Goal: Task Accomplishment & Management: Manage account settings

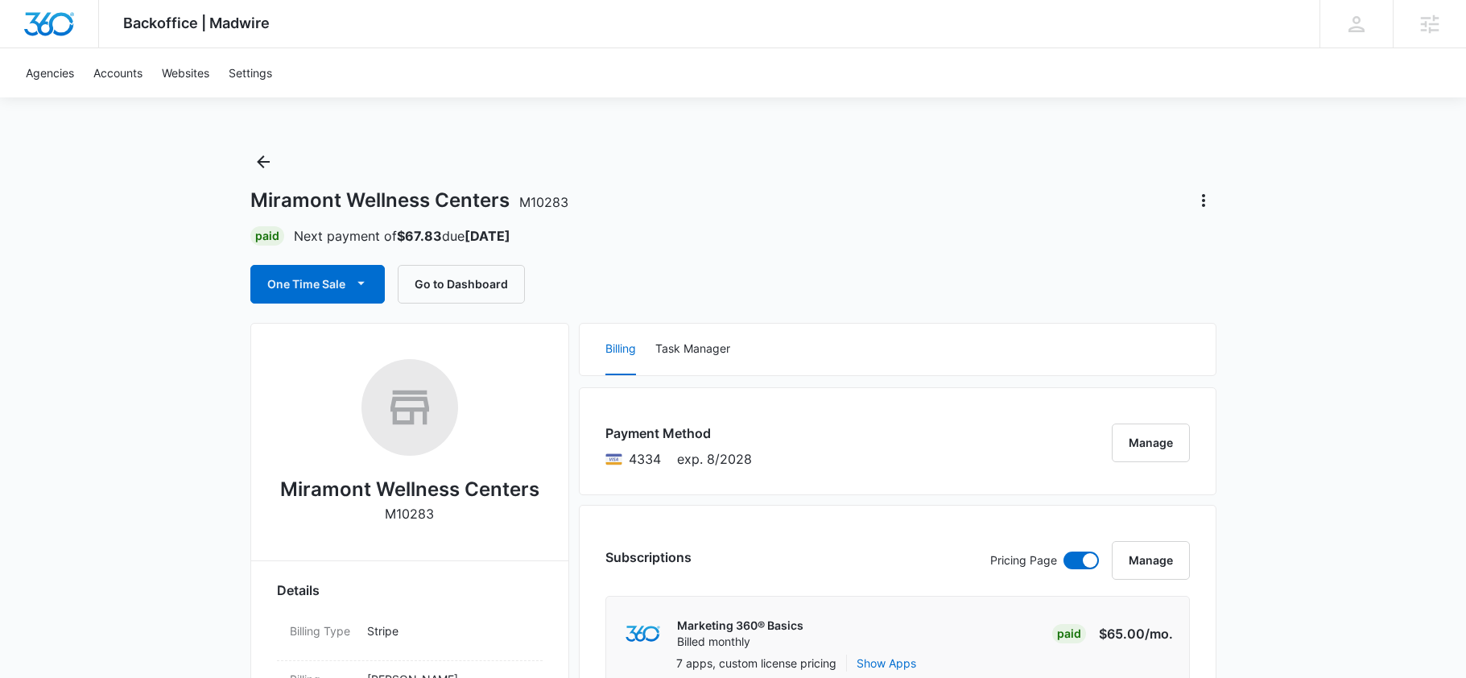
click at [559, 186] on div "Miramont Wellness Centers M10283 Paid Next payment of $67.83 due [DATE] One Tim…" at bounding box center [733, 226] width 966 height 155
click at [598, 188] on div "Miramont Wellness Centers M10283" at bounding box center [733, 201] width 966 height 26
click at [740, 241] on div "Paid Next payment of $67.83 due Sep 22" at bounding box center [733, 235] width 966 height 19
click at [646, 172] on div "Miramont Wellness Centers M10283 Paid Next payment of $67.83 due Sep 22 One Tim…" at bounding box center [733, 226] width 966 height 155
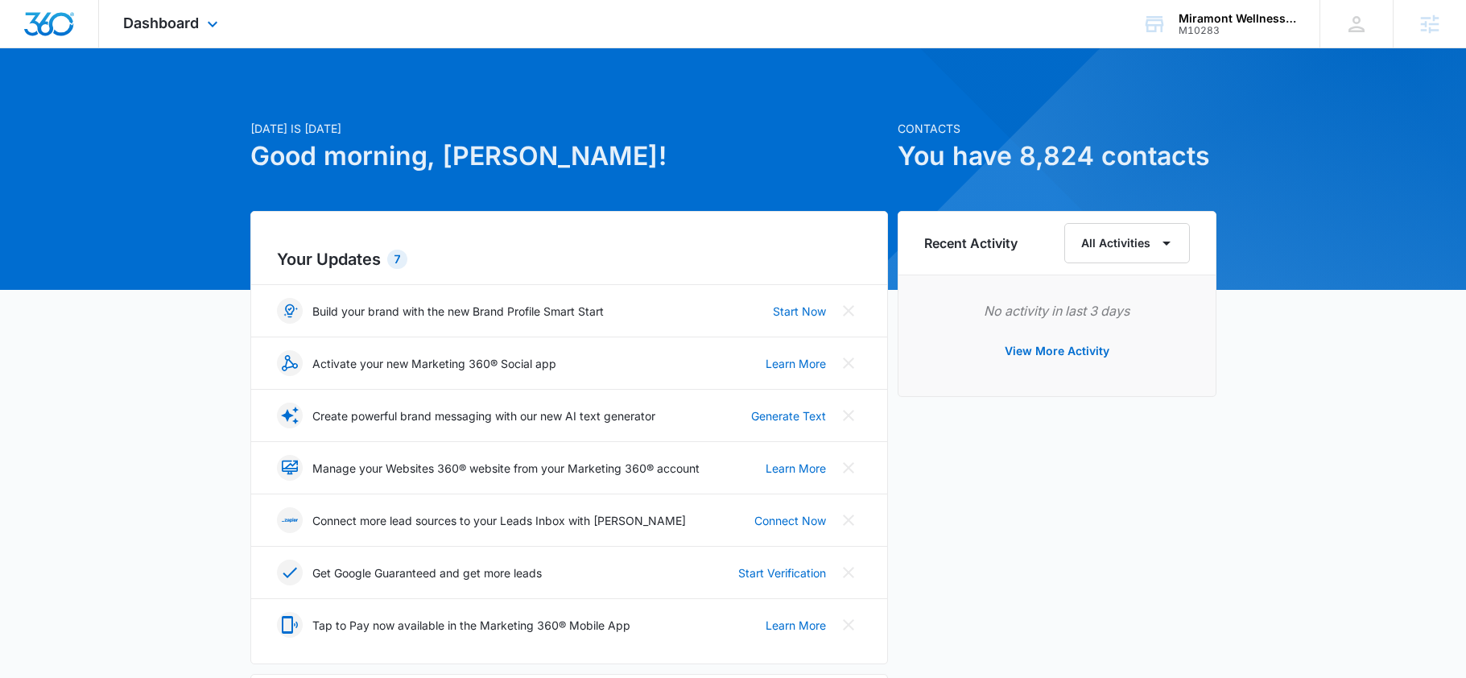
click at [192, 39] on div "Dashboard Apps Reputation Websites Forms CRM Email Social Shop Payments POS Con…" at bounding box center [172, 23] width 147 height 47
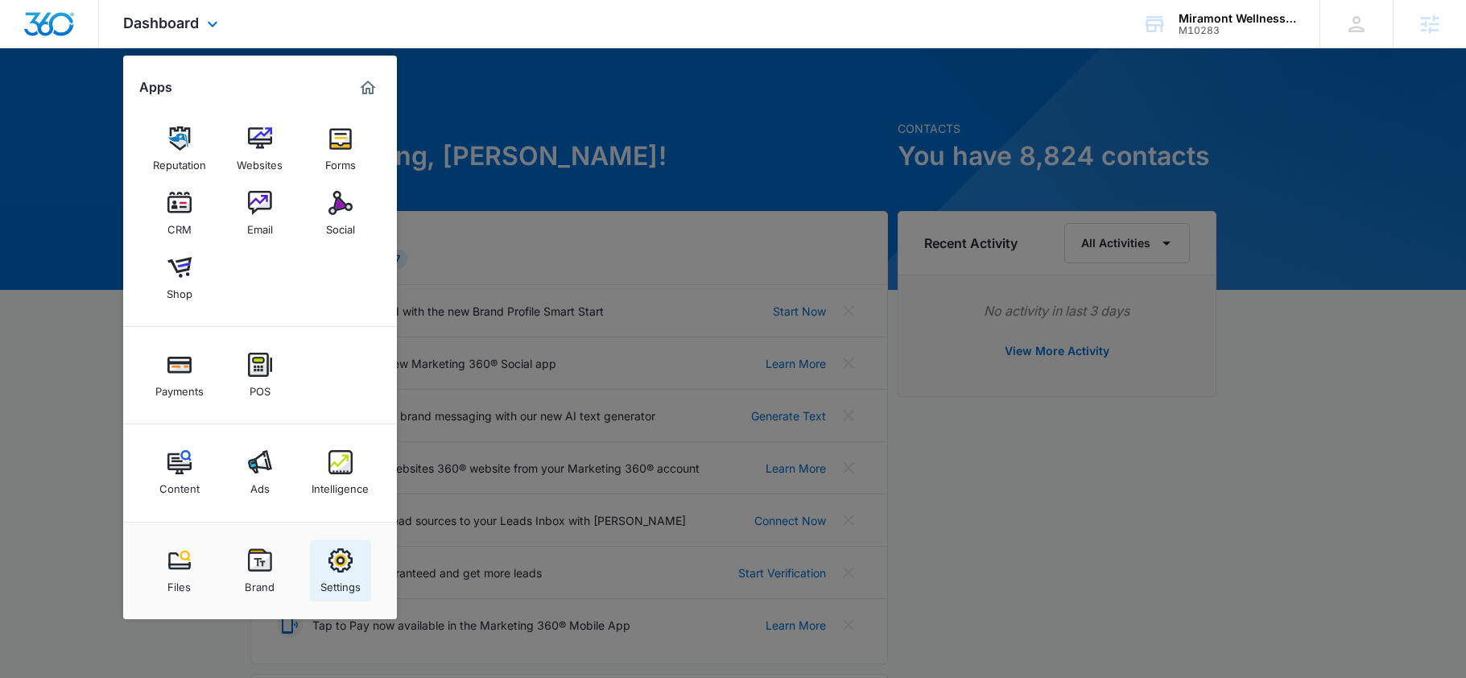
click at [332, 561] on img at bounding box center [340, 560] width 24 height 24
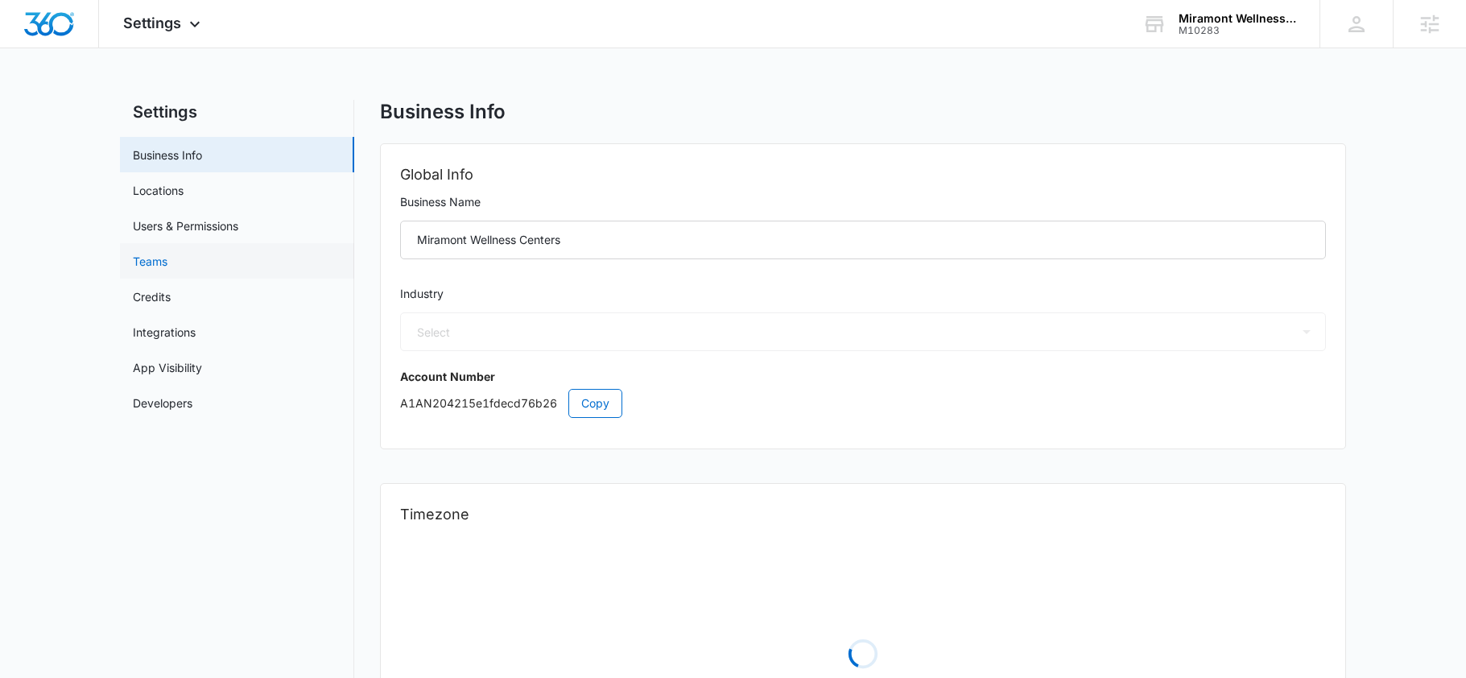
select select "13"
select select "US"
select select "America/Denver"
click at [221, 229] on link "Users & Permissions" at bounding box center [185, 225] width 105 height 17
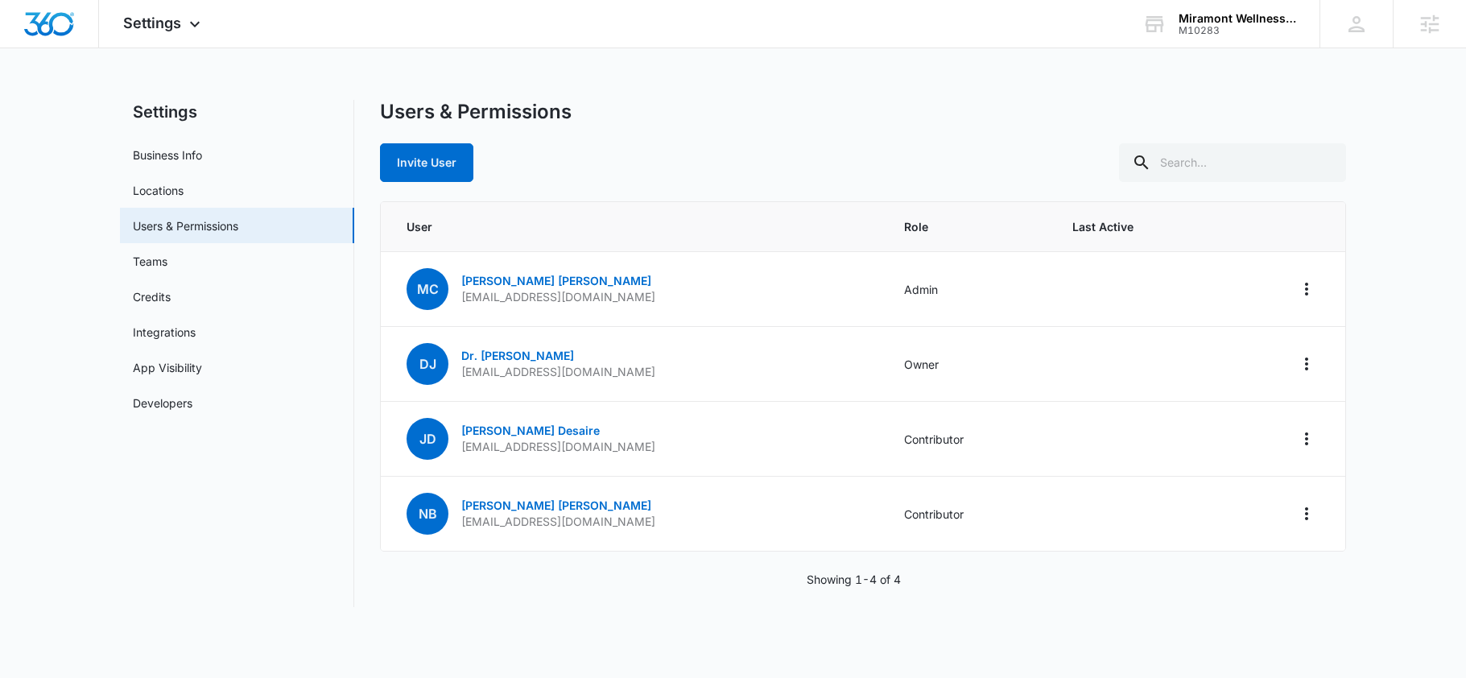
click at [633, 143] on div "Invite User" at bounding box center [863, 162] width 966 height 39
click at [184, 147] on link "Business Info" at bounding box center [167, 155] width 69 height 17
select select "13"
select select "US"
select select "America/[GEOGRAPHIC_DATA]"
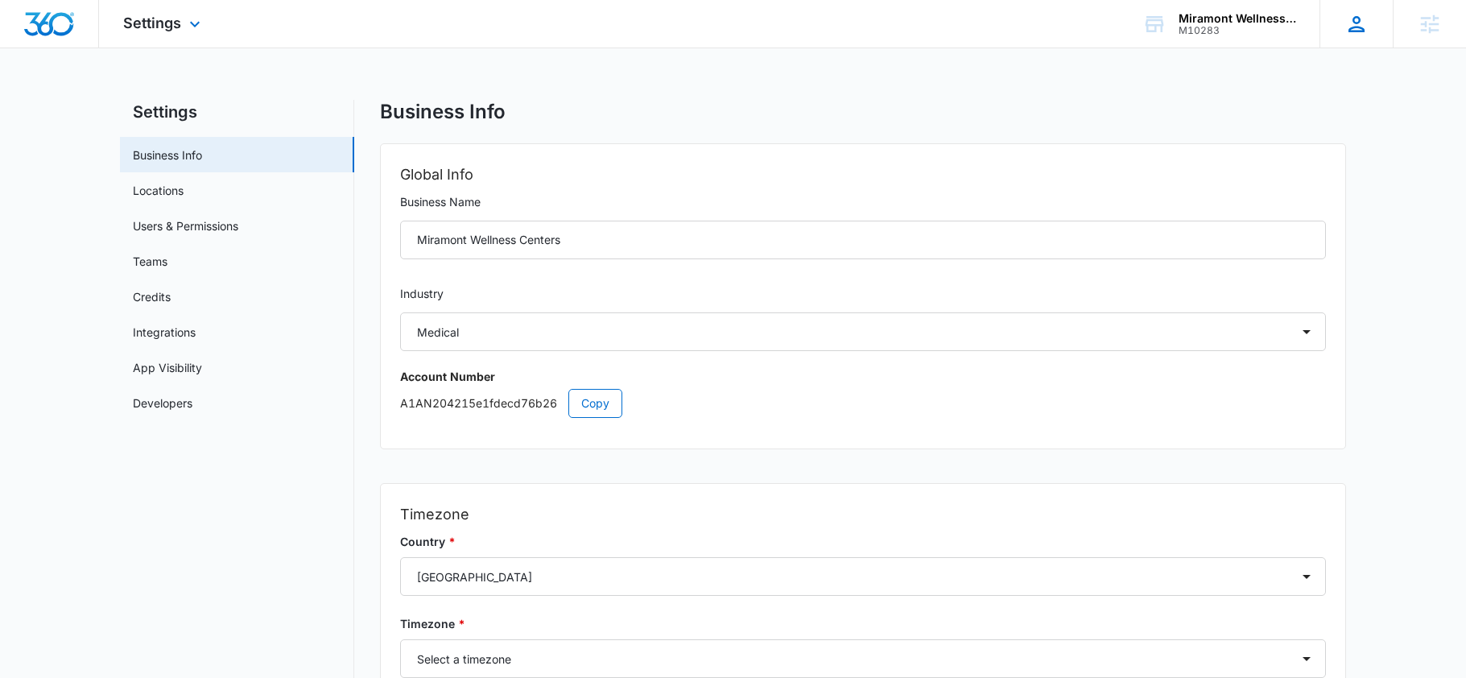
click at [1345, 34] on icon at bounding box center [1356, 24] width 24 height 24
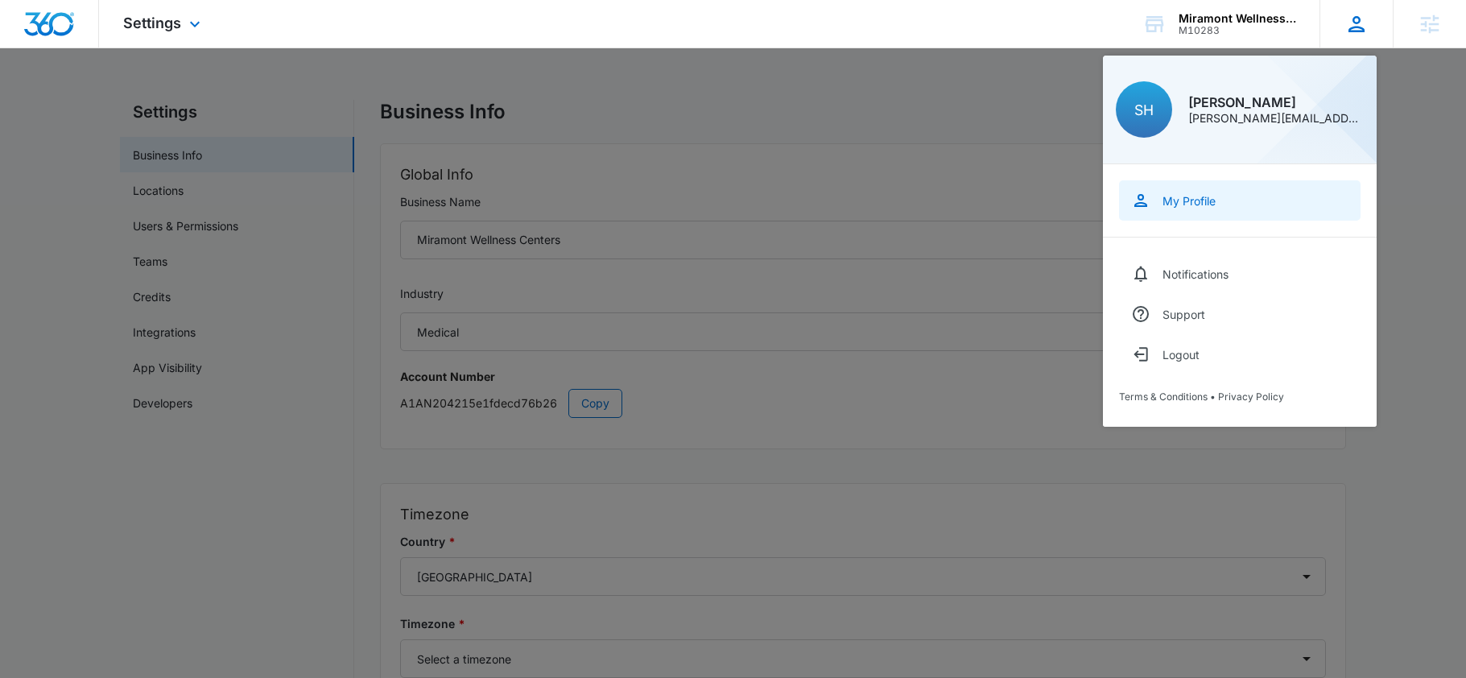
click at [1229, 196] on link "My Profile" at bounding box center [1240, 200] width 242 height 40
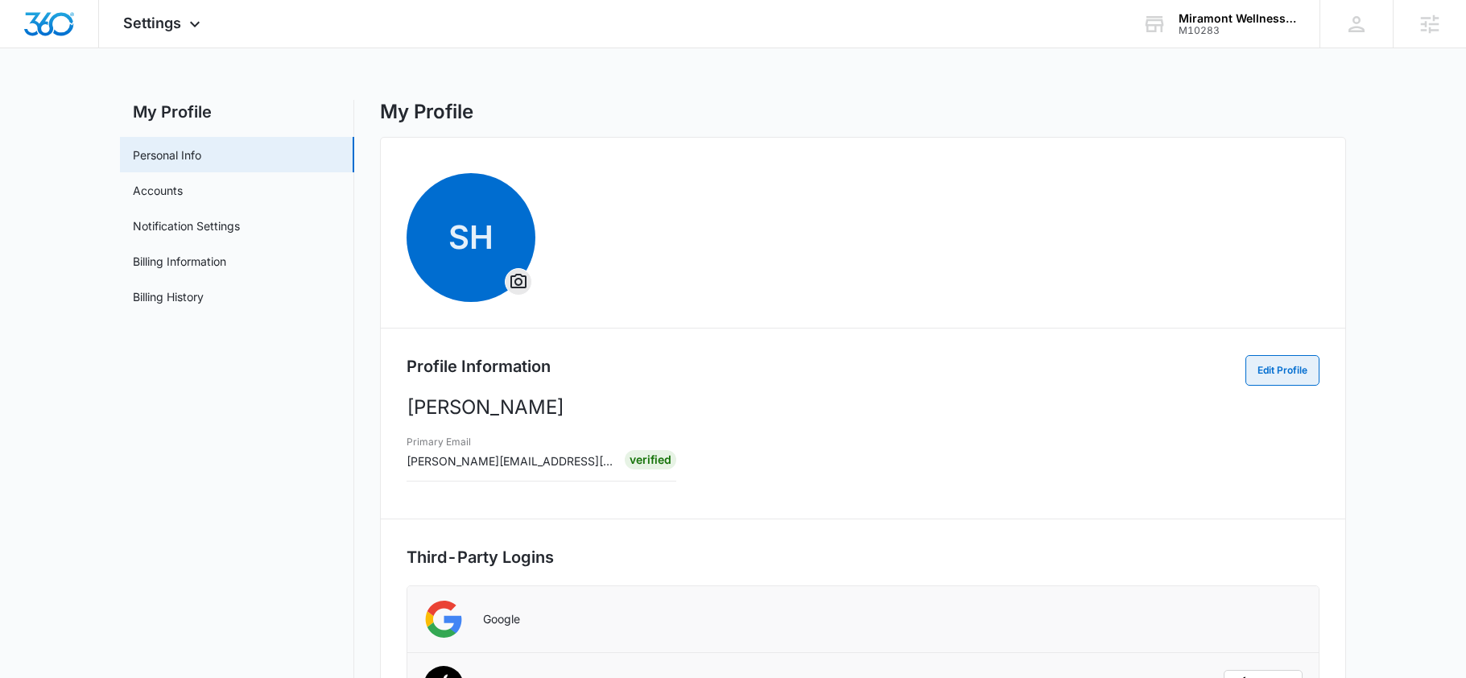
click at [1270, 366] on button "Edit Profile" at bounding box center [1282, 370] width 74 height 31
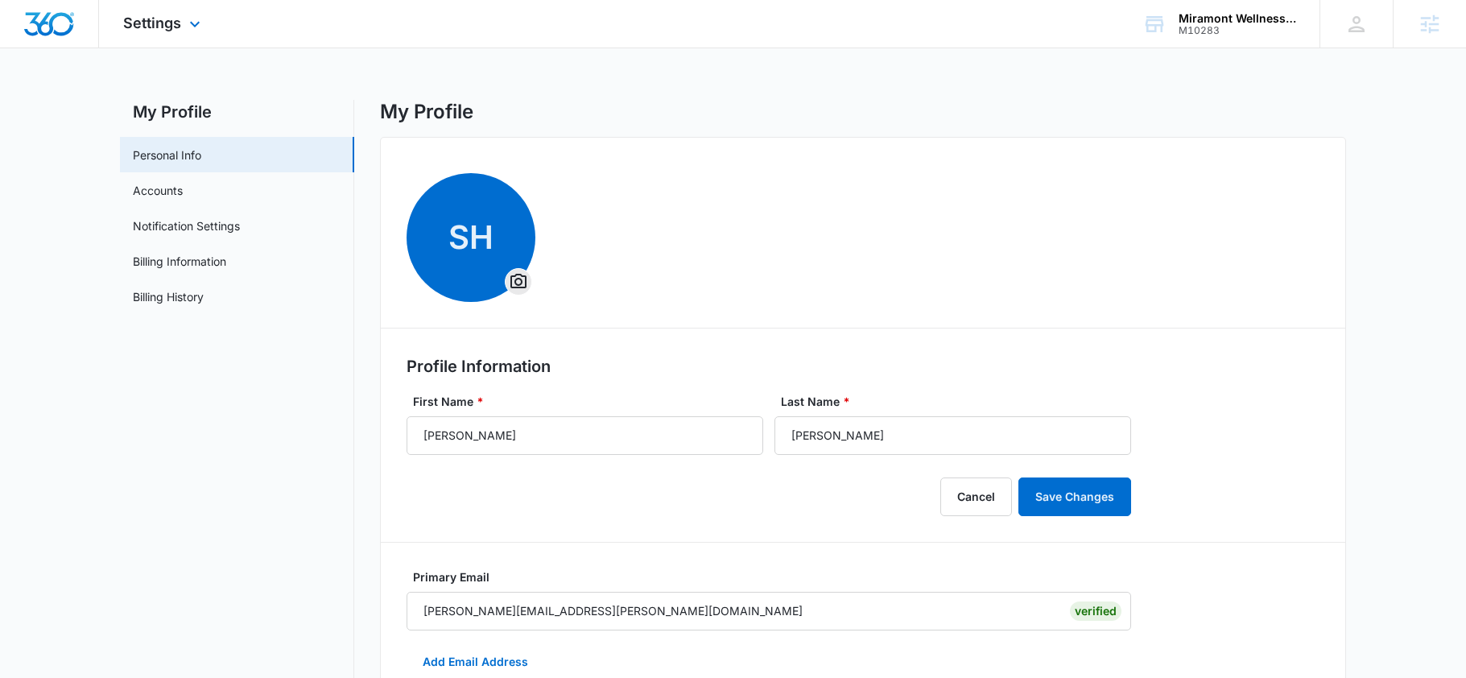
select select "13"
select select "US"
select select "America/[GEOGRAPHIC_DATA]"
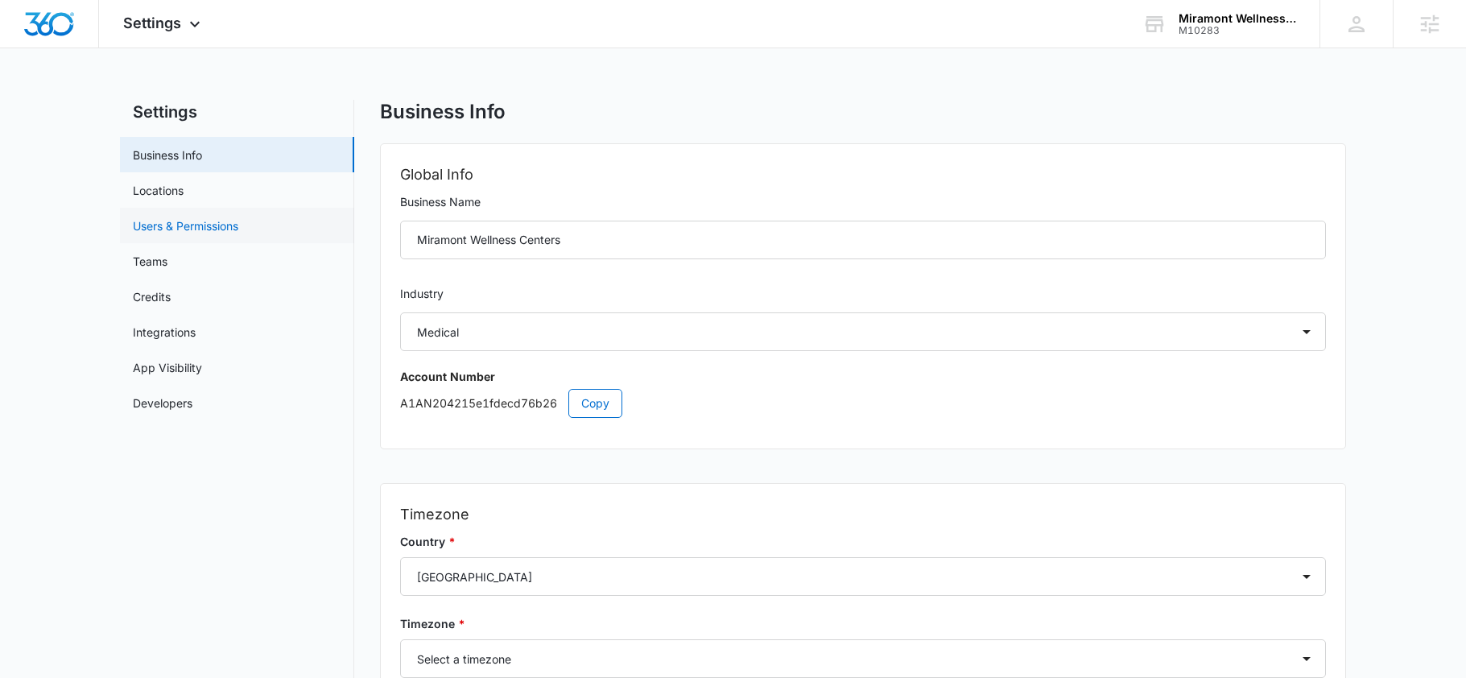
click at [209, 233] on link "Users & Permissions" at bounding box center [185, 225] width 105 height 17
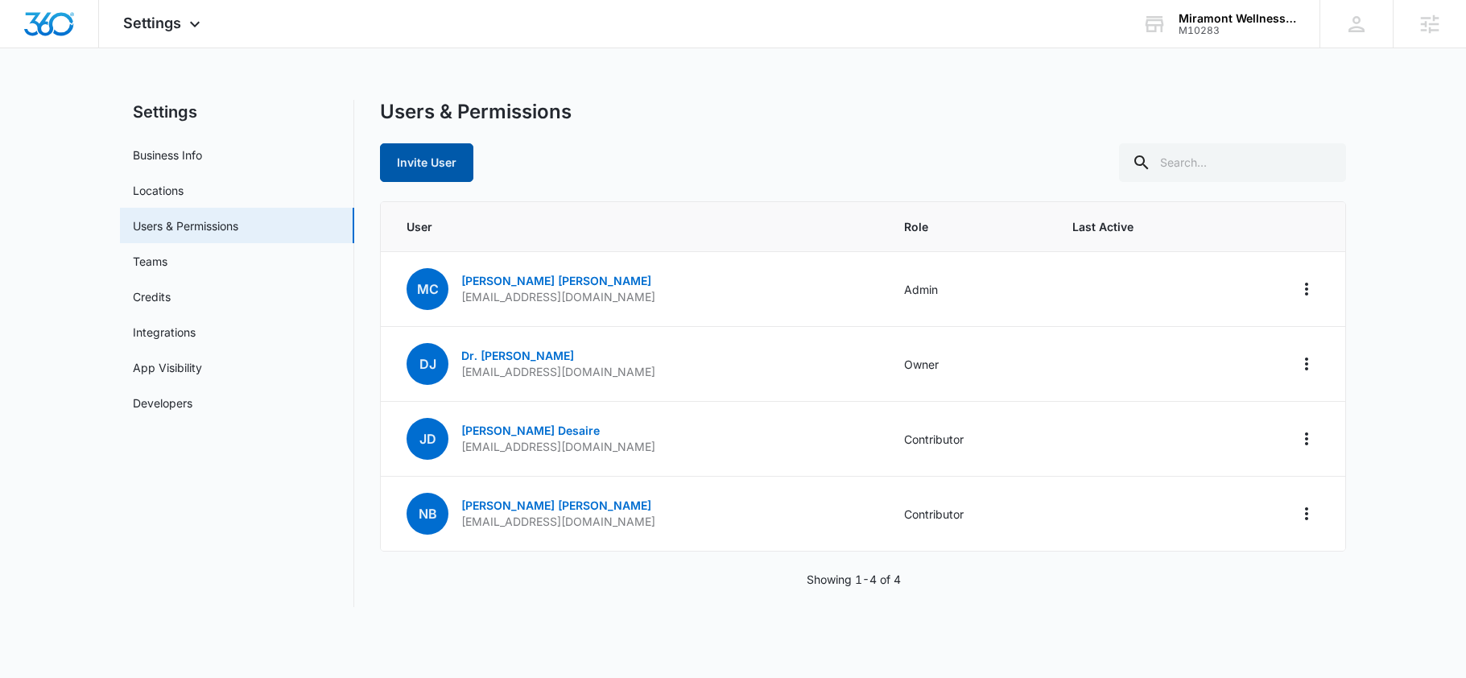
click at [424, 174] on button "Invite User" at bounding box center [426, 162] width 93 height 39
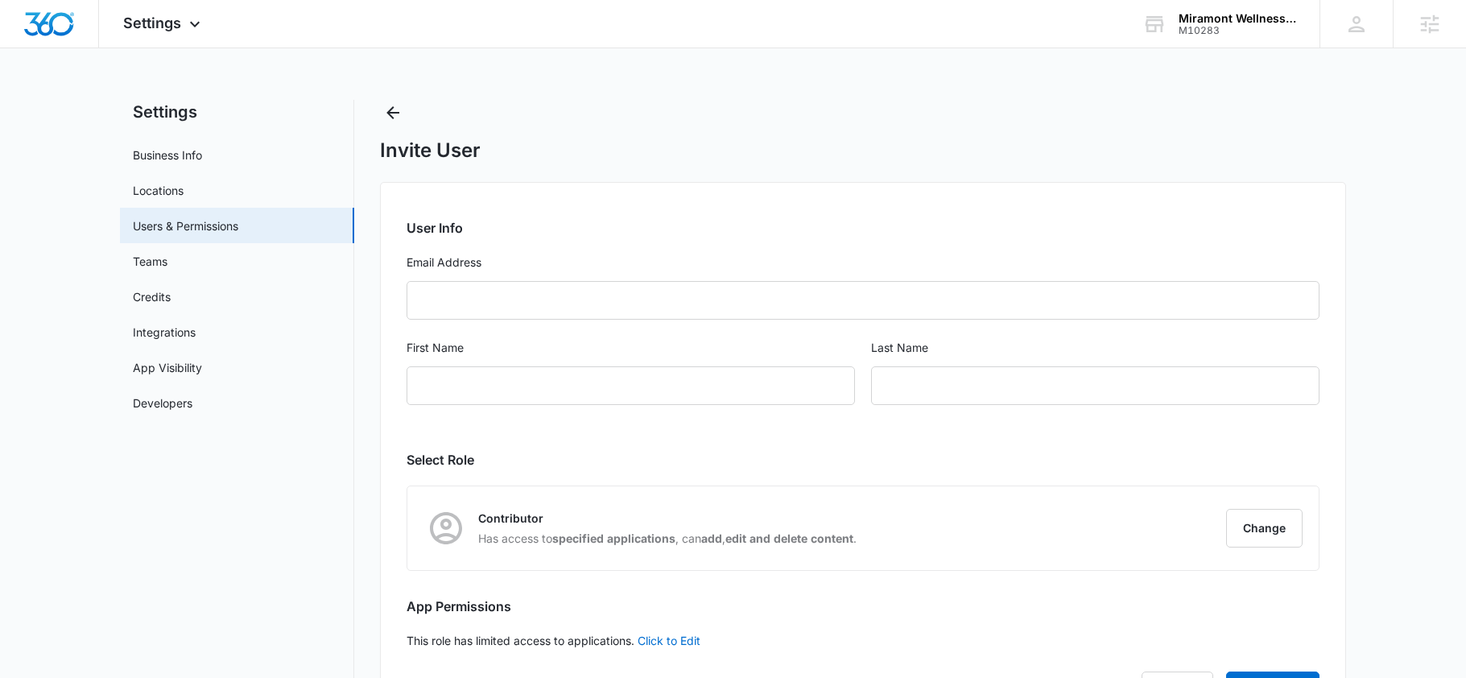
click at [407, 109] on div "Invite User" at bounding box center [863, 131] width 966 height 63
click at [404, 109] on button "Back" at bounding box center [393, 113] width 26 height 26
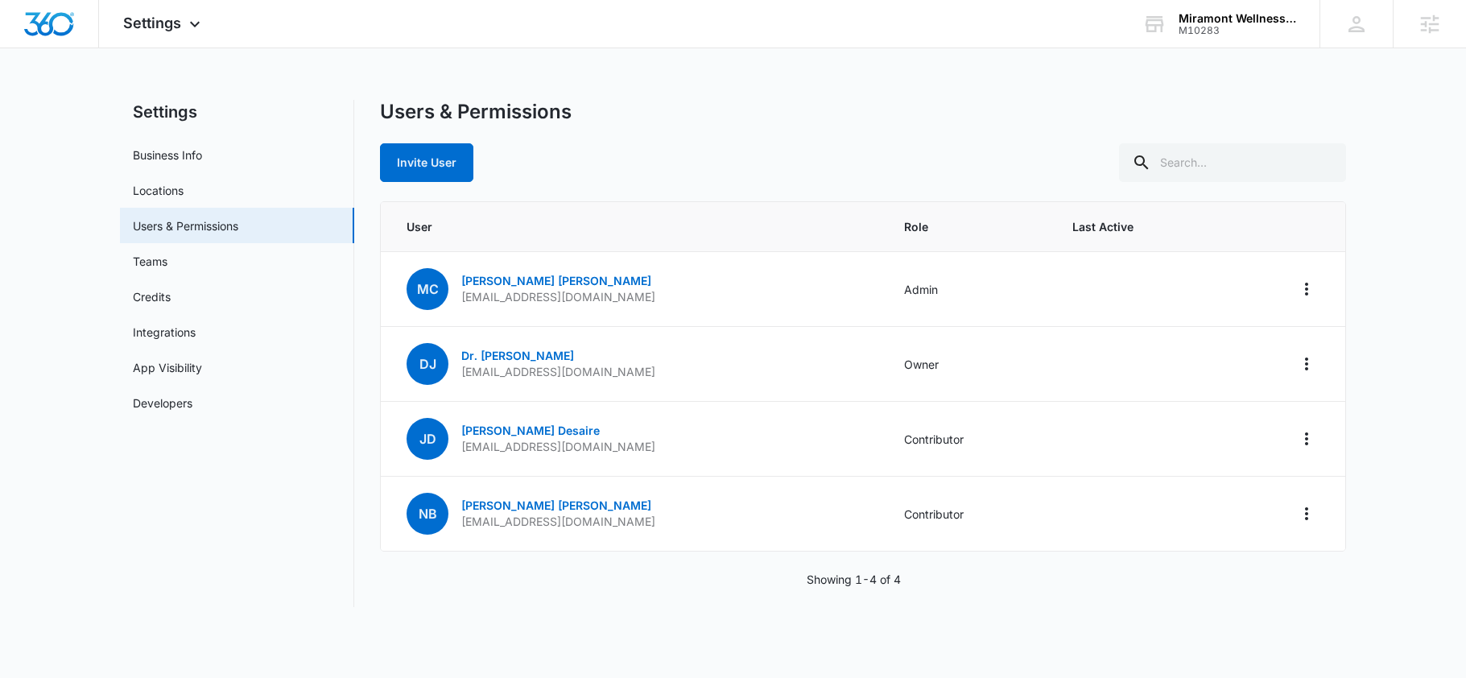
click at [653, 93] on div "Settings Apps Reputation Websites Forms CRM Email Social Shop Payments POS Cont…" at bounding box center [733, 313] width 1466 height 626
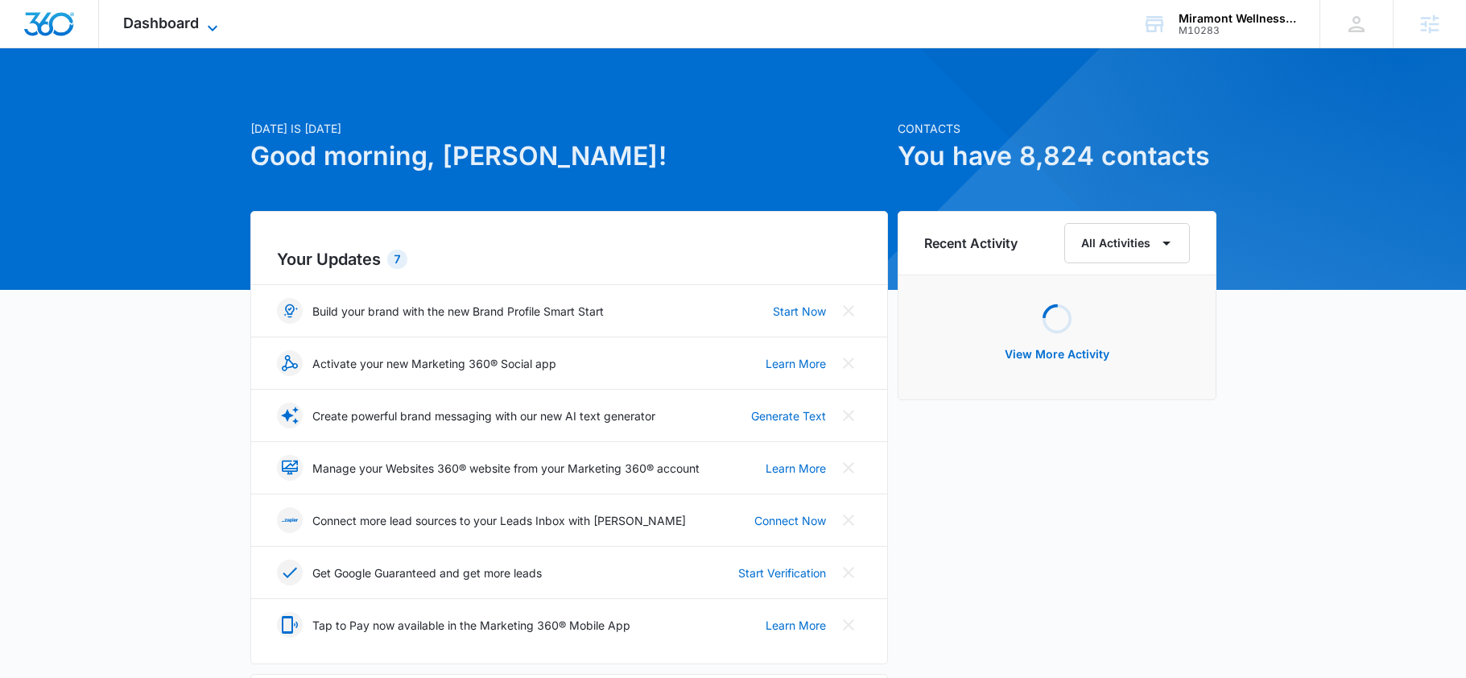
click at [209, 22] on icon at bounding box center [212, 28] width 19 height 19
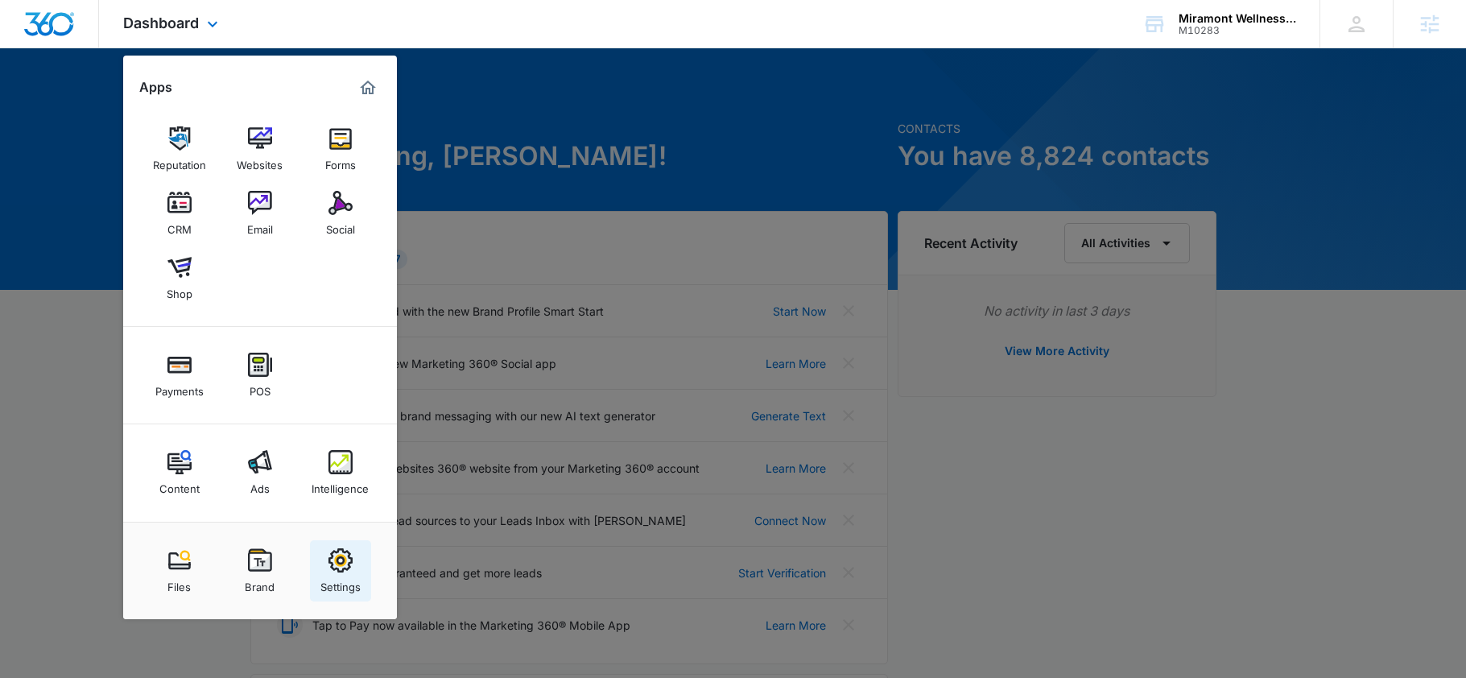
click at [336, 575] on div "Settings" at bounding box center [340, 582] width 40 height 21
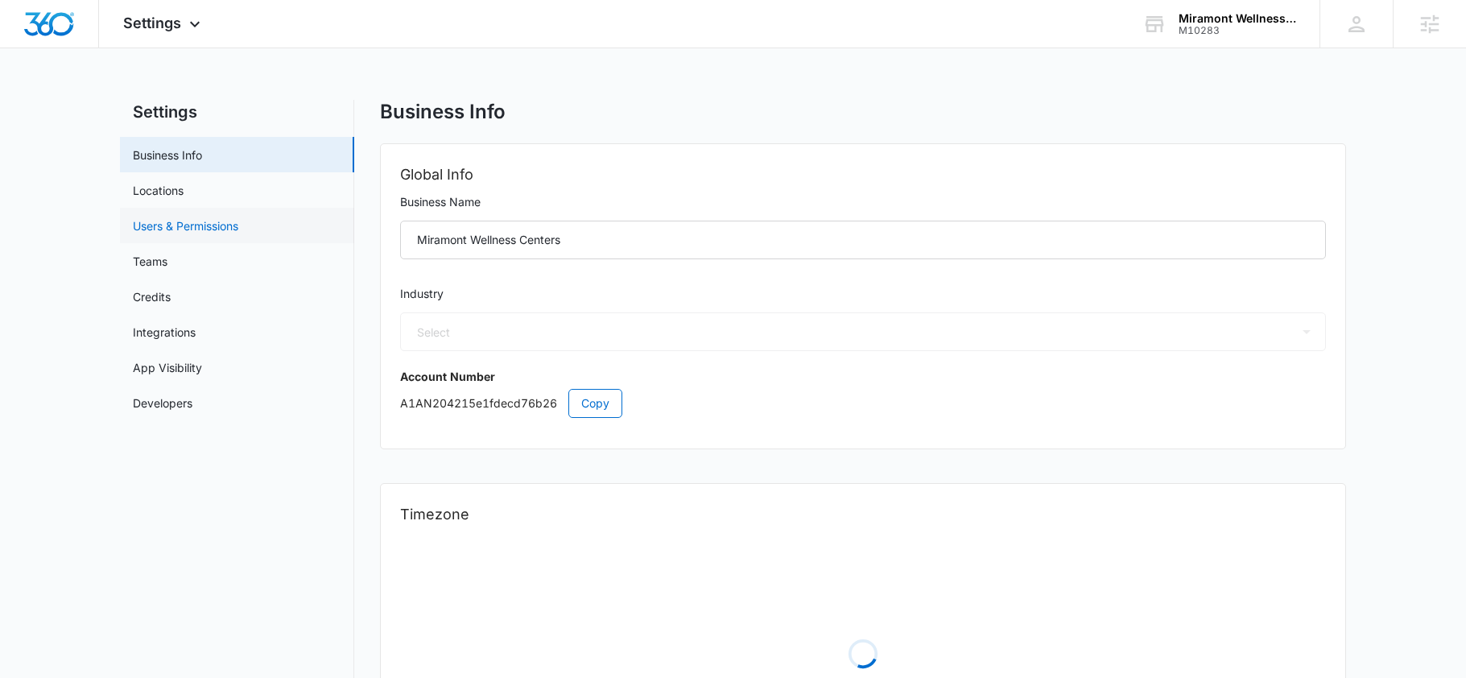
select select "13"
select select "US"
select select "America/Denver"
click at [209, 229] on link "Users & Permissions" at bounding box center [185, 225] width 105 height 17
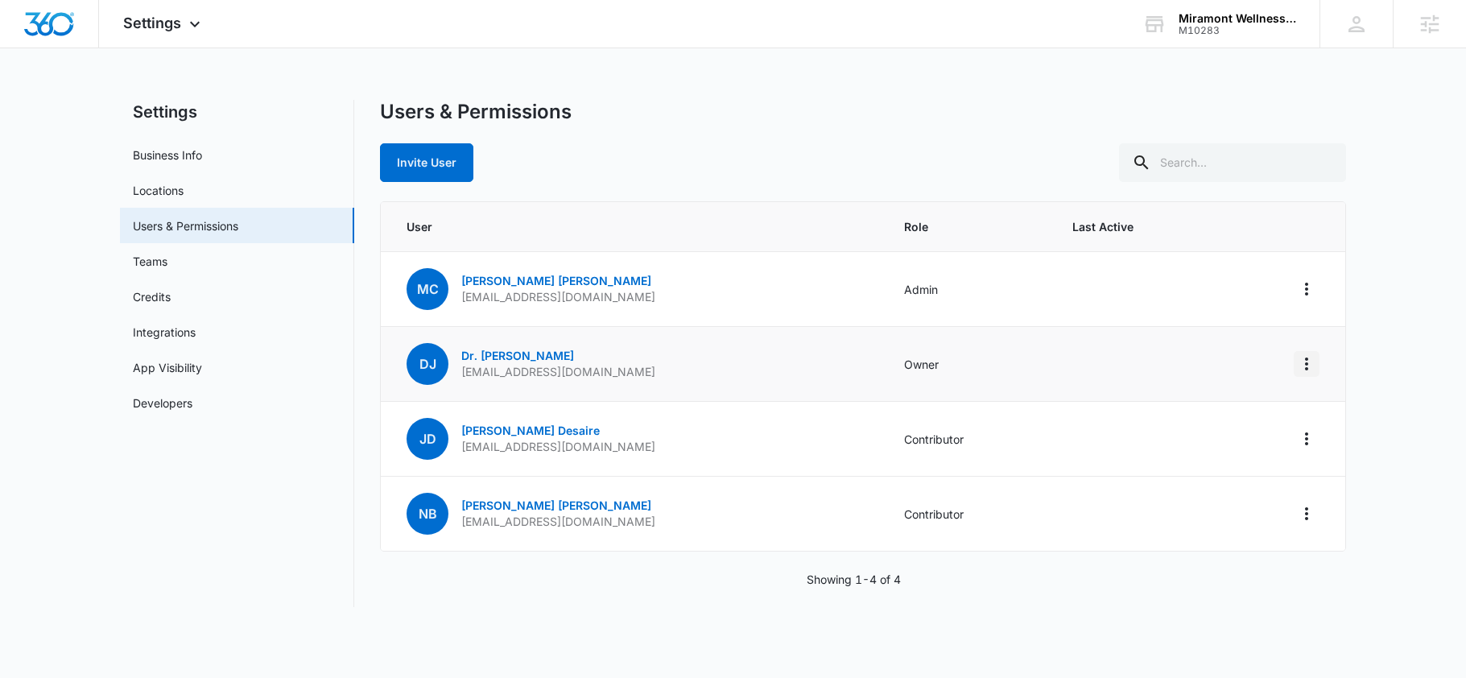
click at [1299, 368] on icon "Actions" at bounding box center [1306, 363] width 19 height 19
click at [545, 341] on td "DJ Dr. John jlbender@miramont.us" at bounding box center [633, 364] width 504 height 75
click at [507, 354] on p "Dr. John" at bounding box center [558, 356] width 194 height 16
click at [500, 353] on link "Dr. John" at bounding box center [517, 356] width 113 height 14
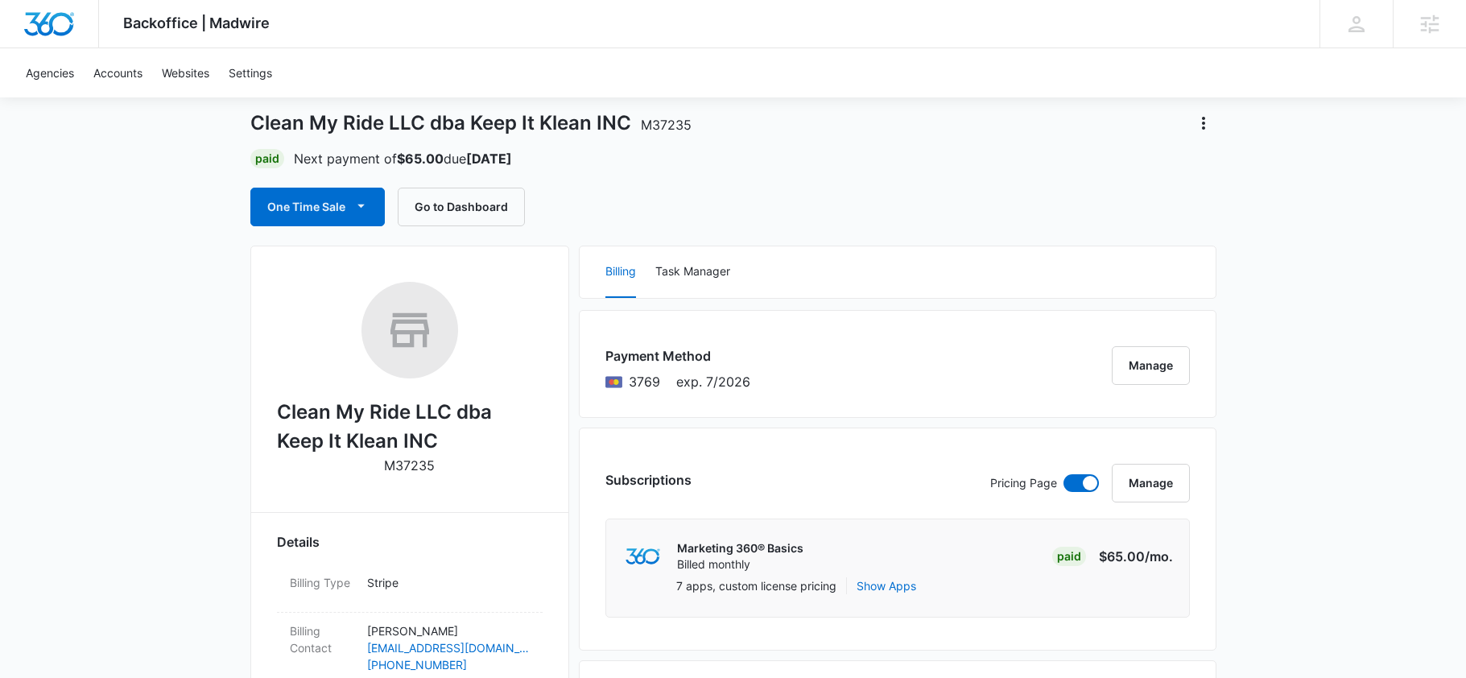
scroll to position [75, 0]
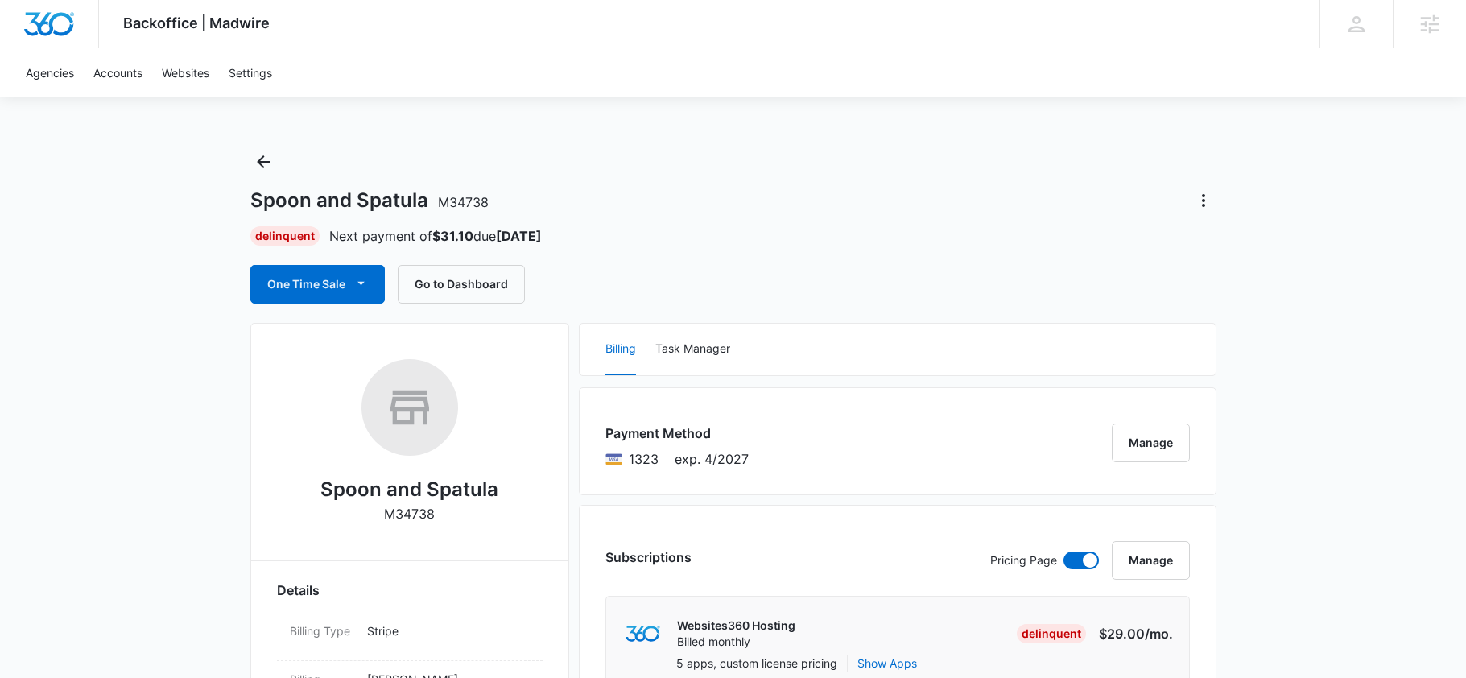
click at [703, 250] on div "Spoon and Spatula M34738 Delinquent Next payment of $31.10 due Sep 25 One Time …" at bounding box center [733, 226] width 966 height 155
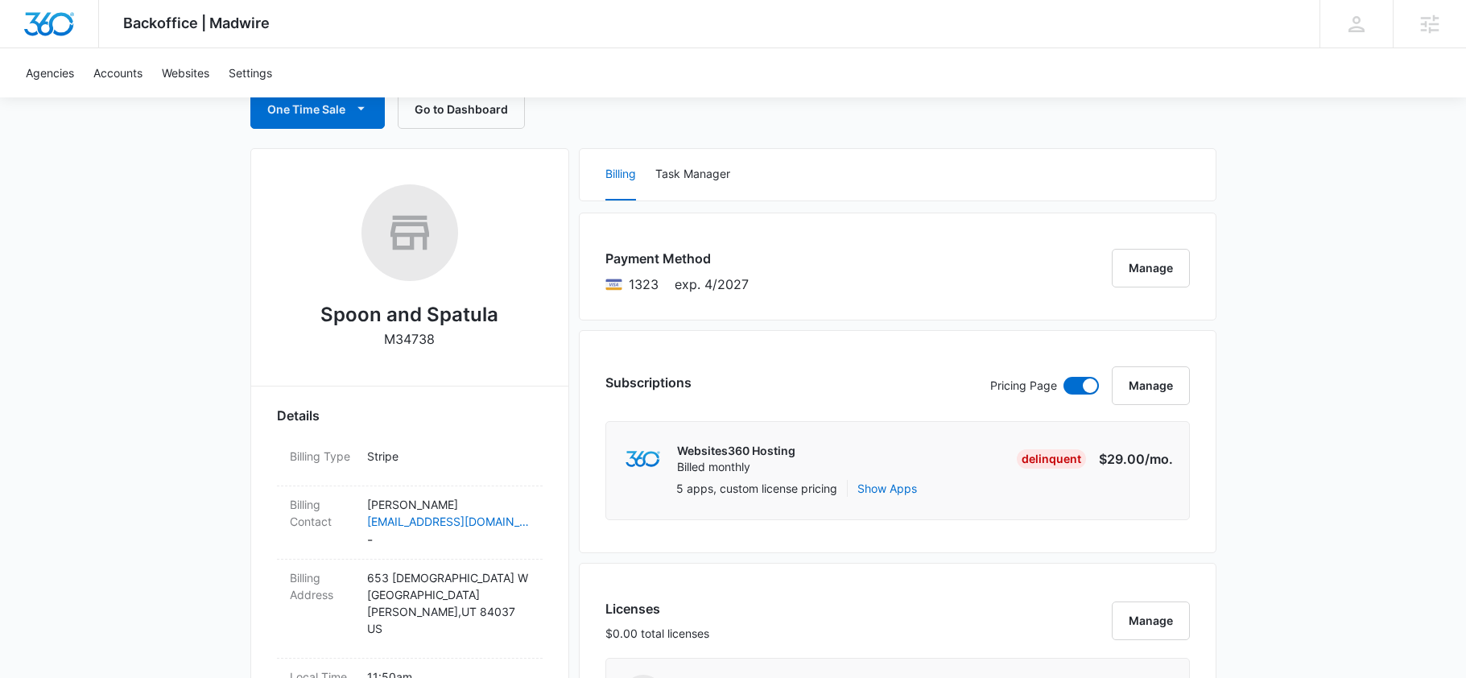
scroll to position [176, 0]
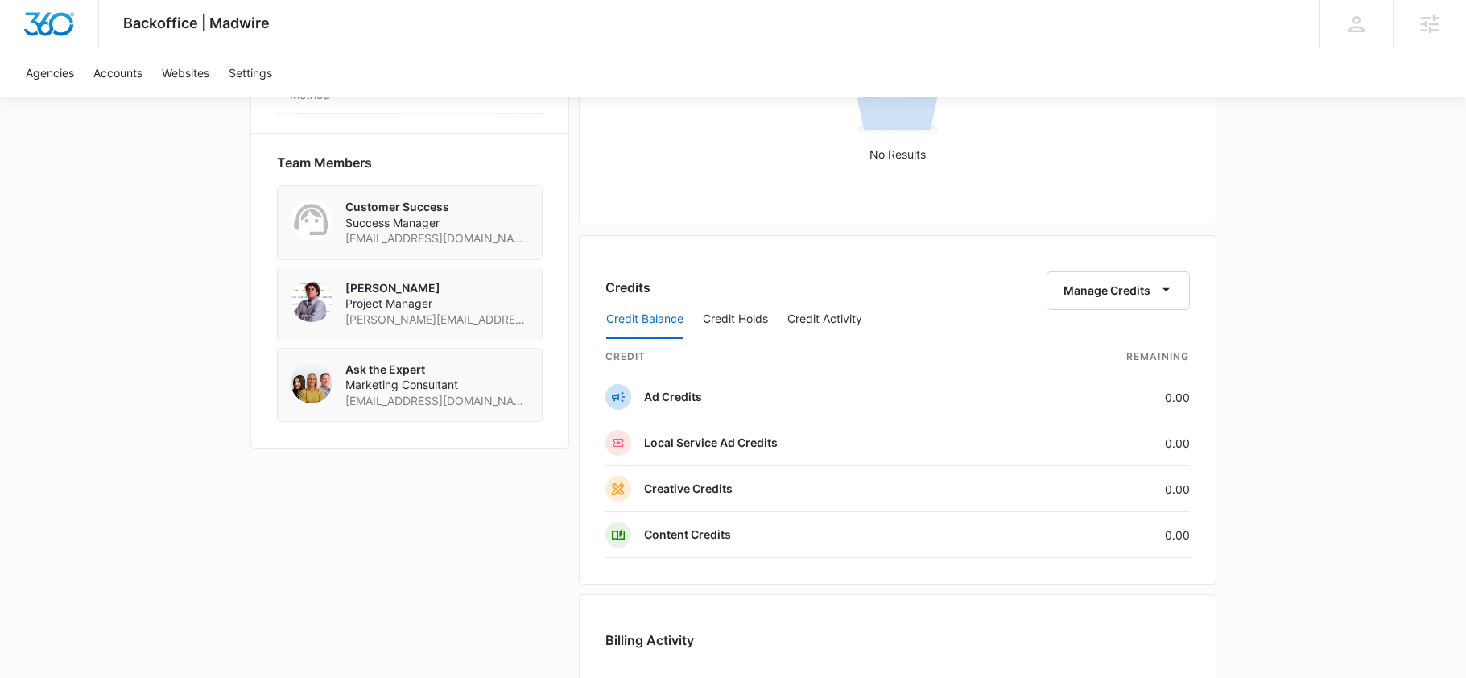
scroll to position [1620, 0]
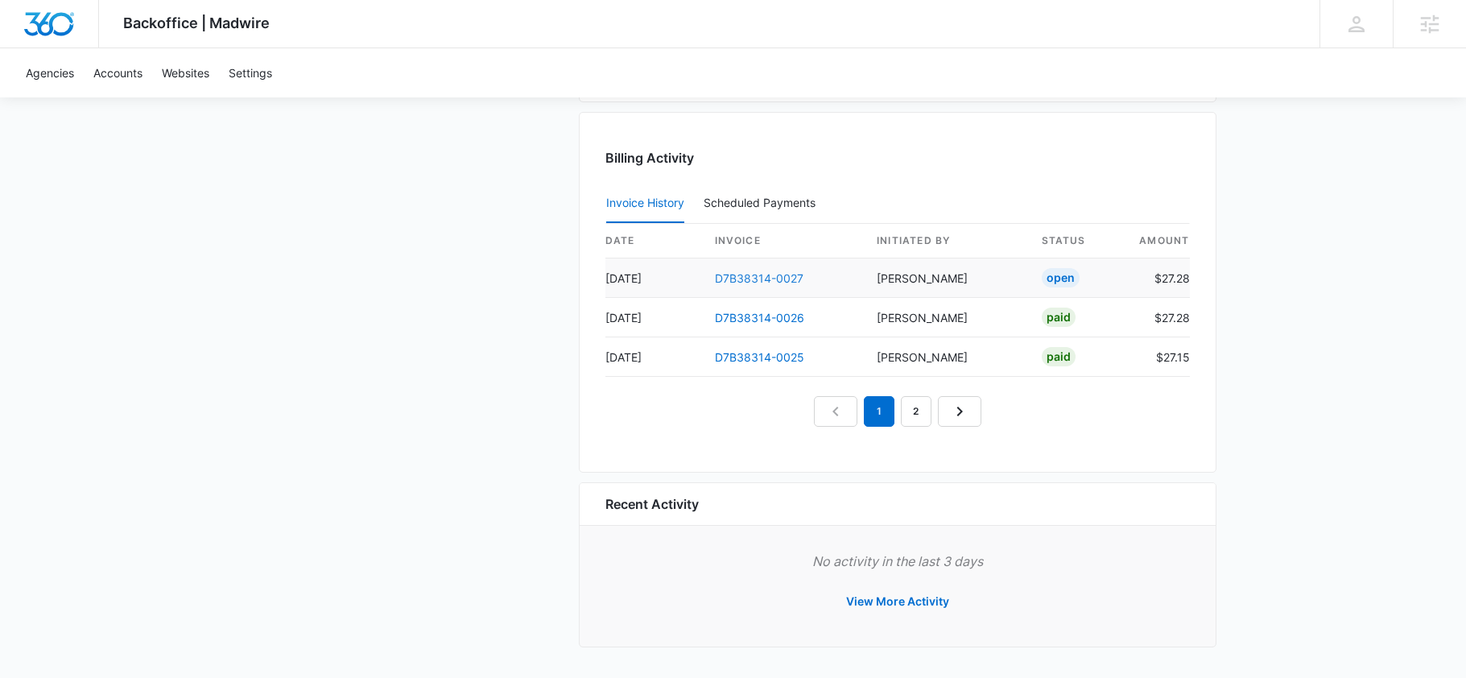
click at [754, 272] on link "D7B38314-0027" at bounding box center [759, 278] width 89 height 14
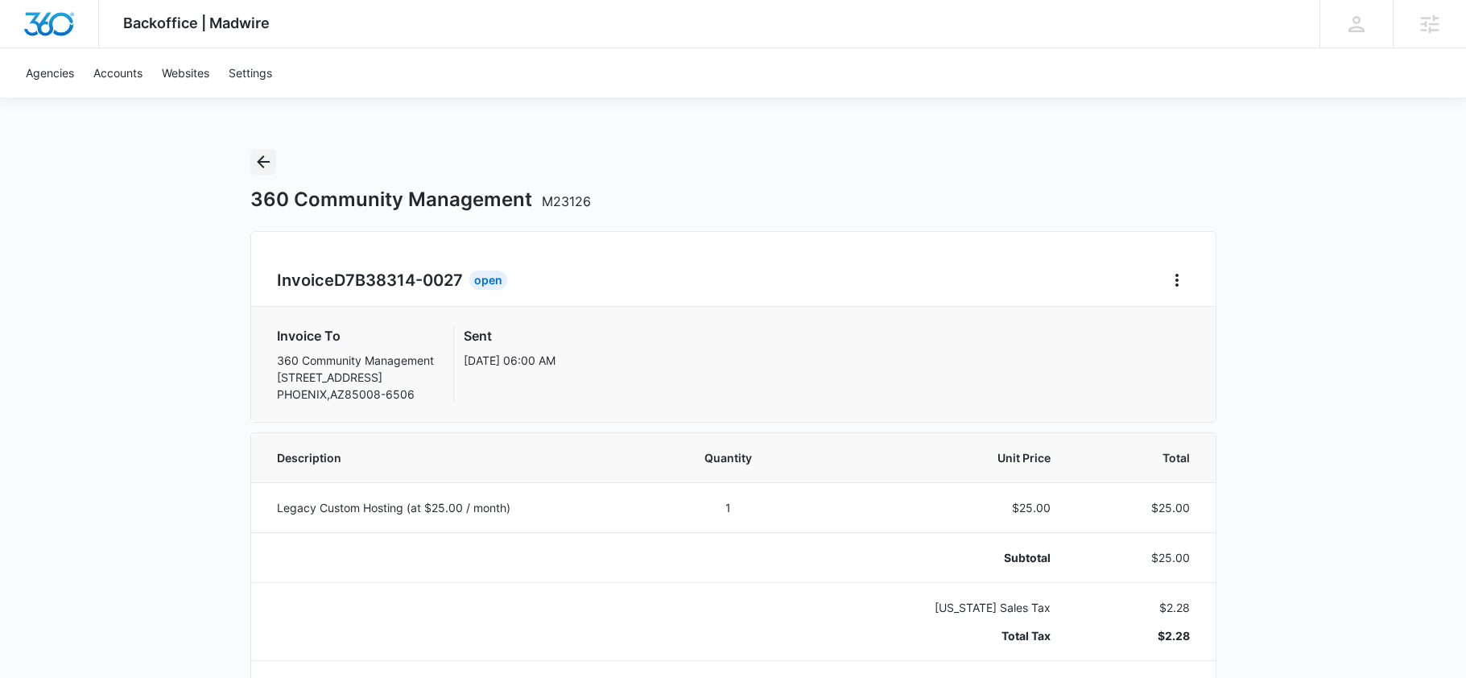
click at [257, 172] on button "Back" at bounding box center [263, 162] width 26 height 26
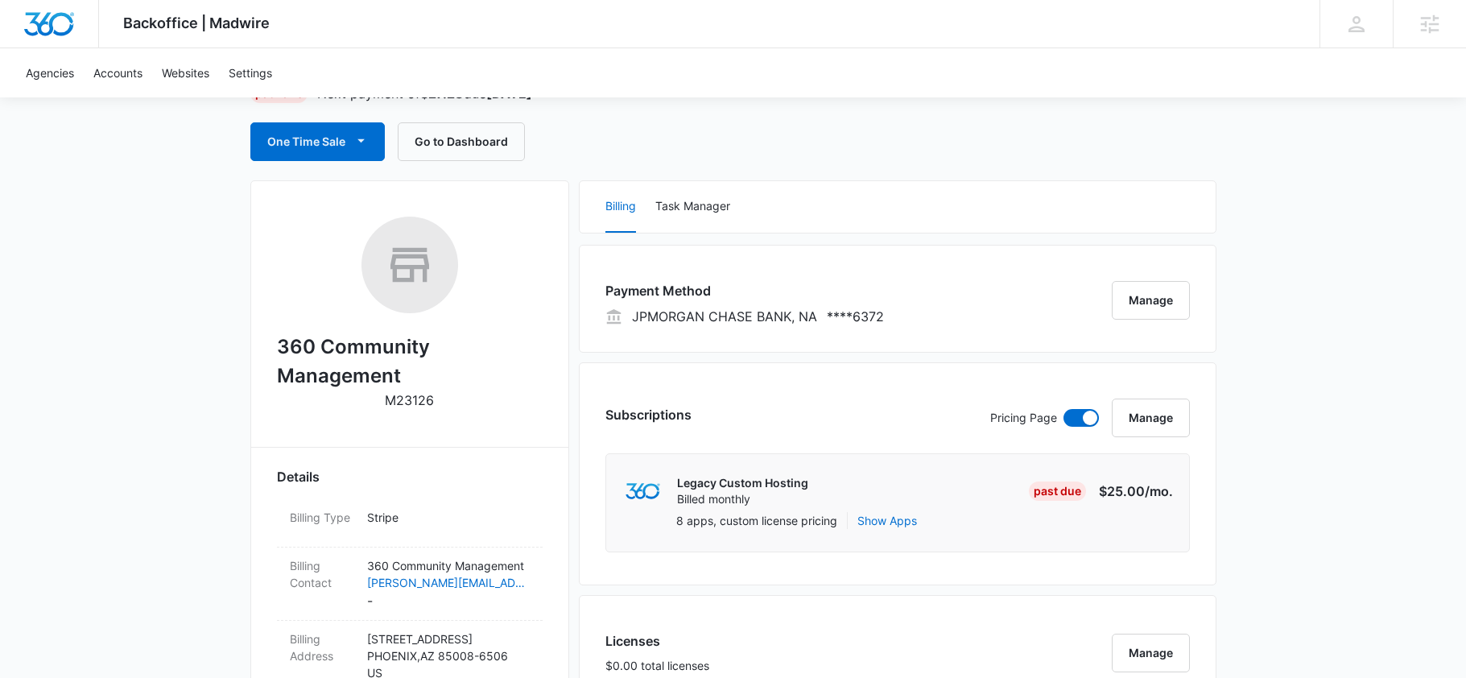
scroll to position [144, 0]
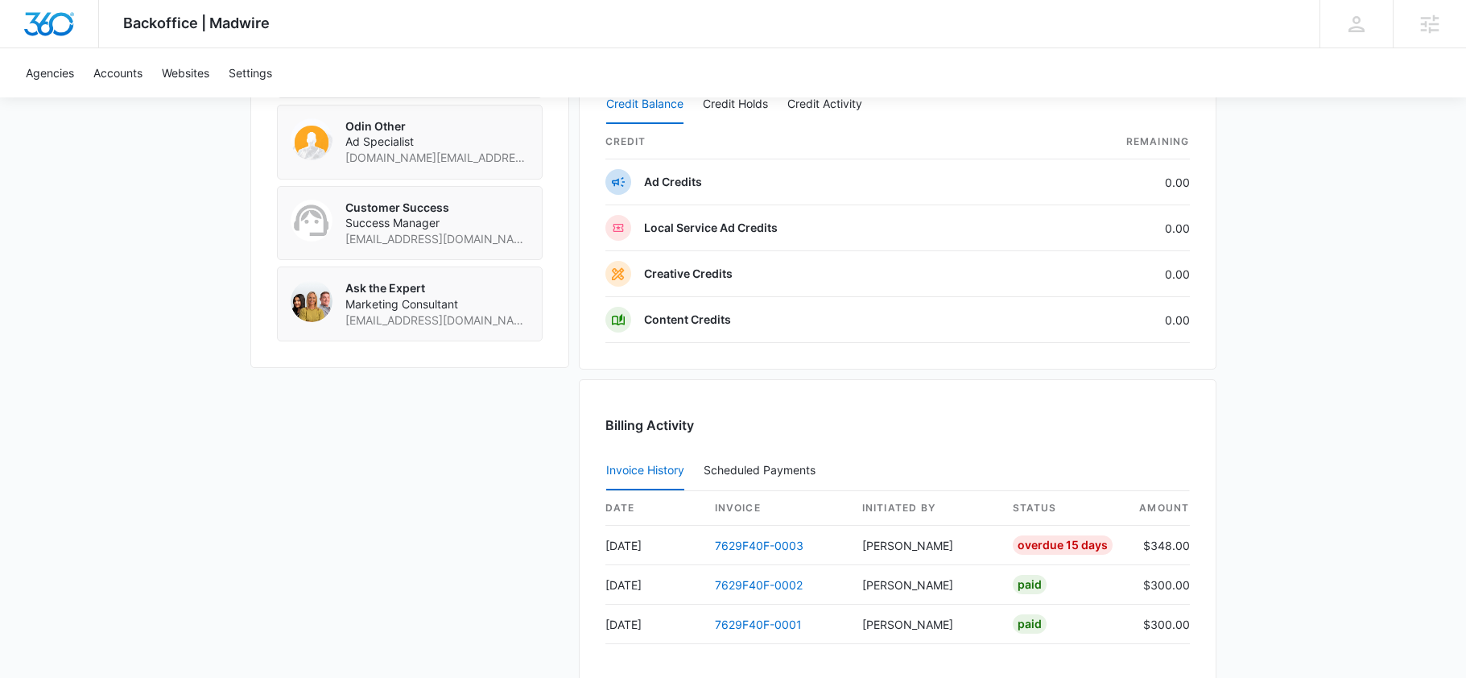
scroll to position [1524, 0]
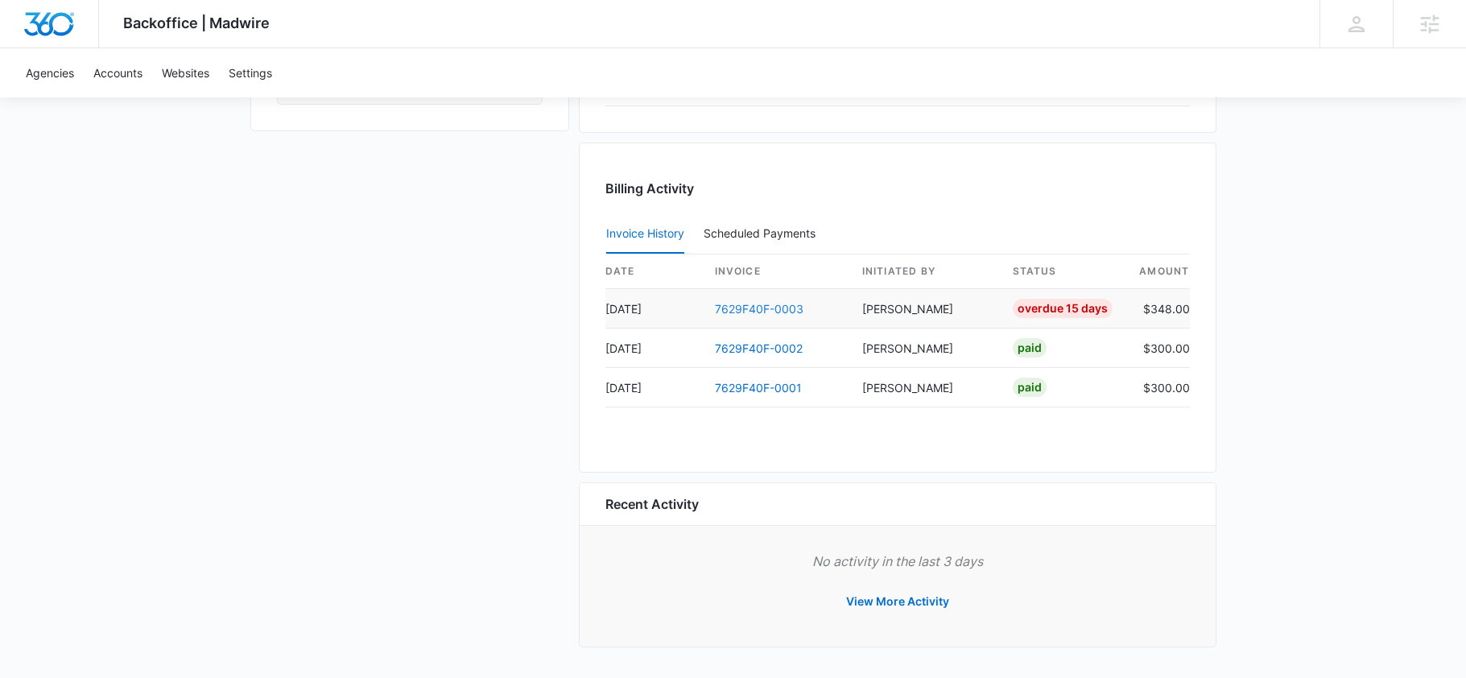
click at [750, 302] on link "7629F40F-0003" at bounding box center [759, 309] width 89 height 14
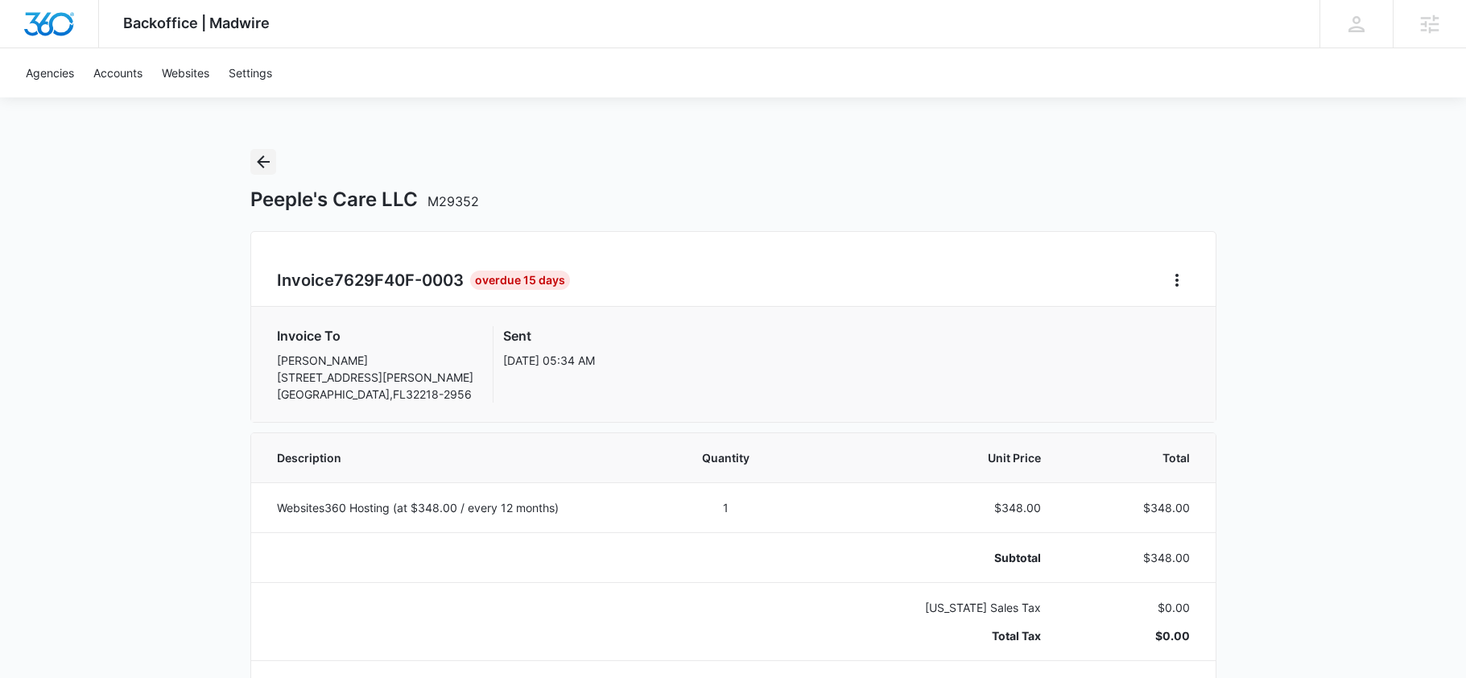
click at [269, 165] on icon "Back" at bounding box center [263, 161] width 19 height 19
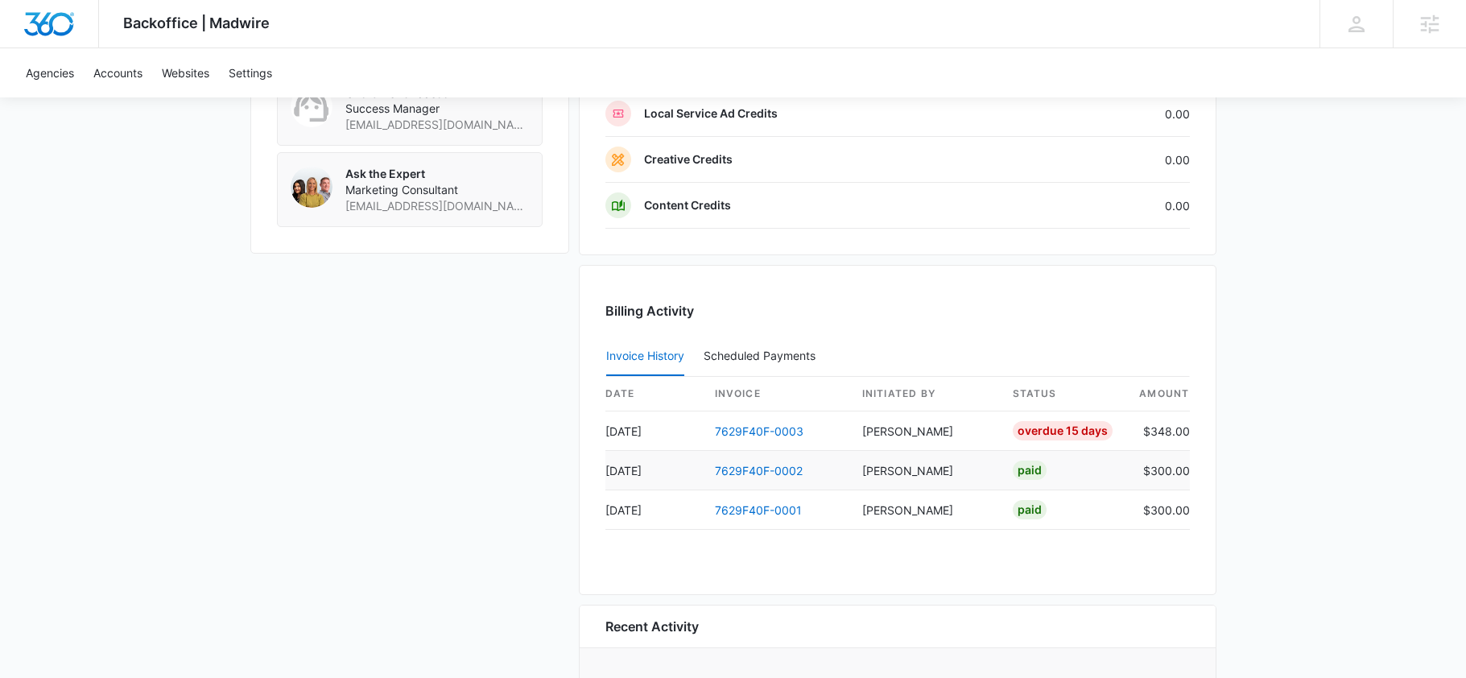
scroll to position [1524, 0]
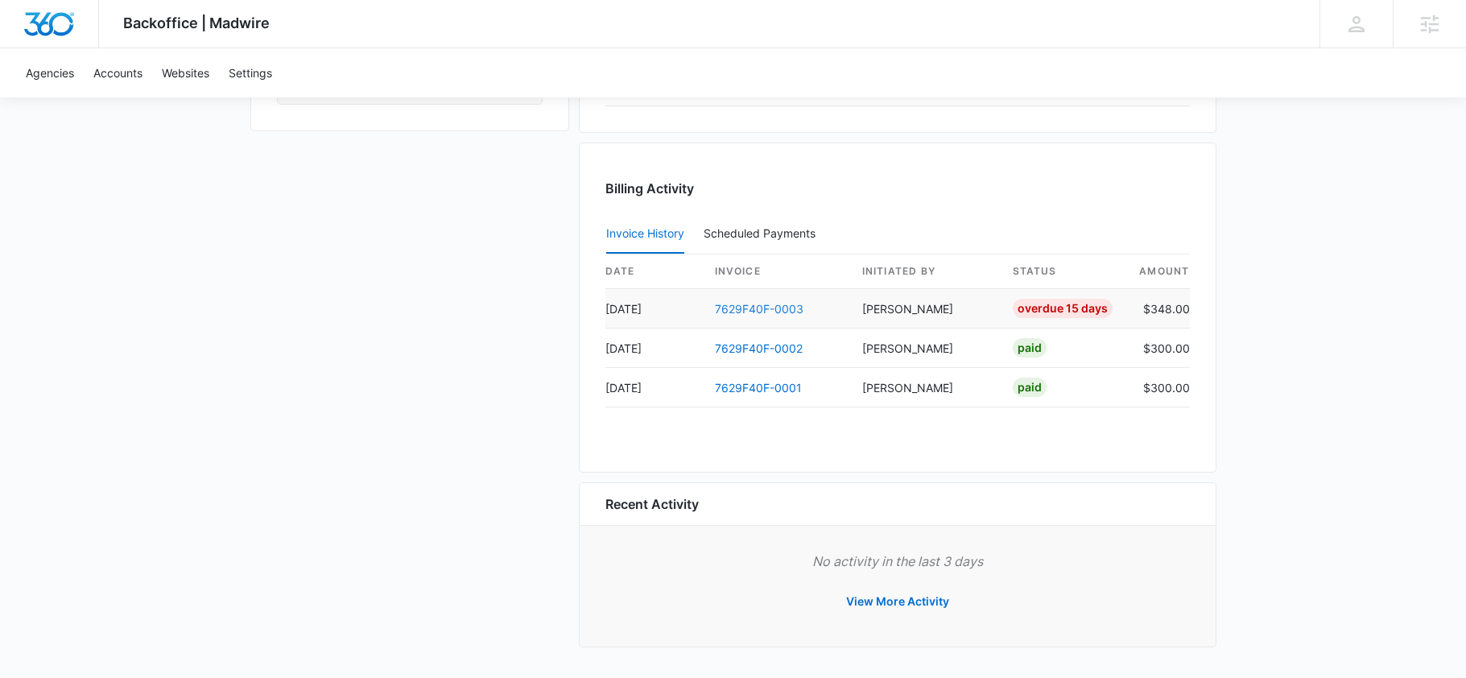
click at [750, 305] on link "7629F40F-0003" at bounding box center [759, 309] width 89 height 14
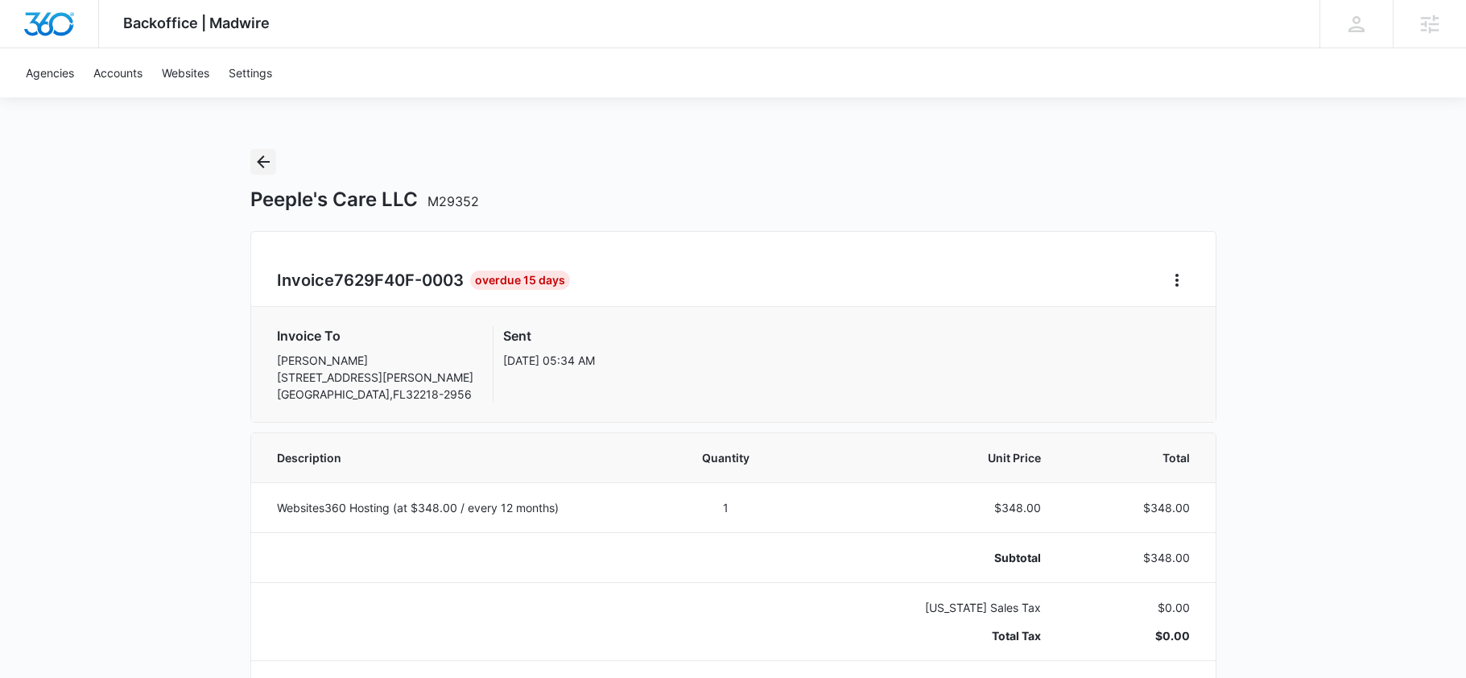
click at [269, 174] on button "Back" at bounding box center [263, 162] width 26 height 26
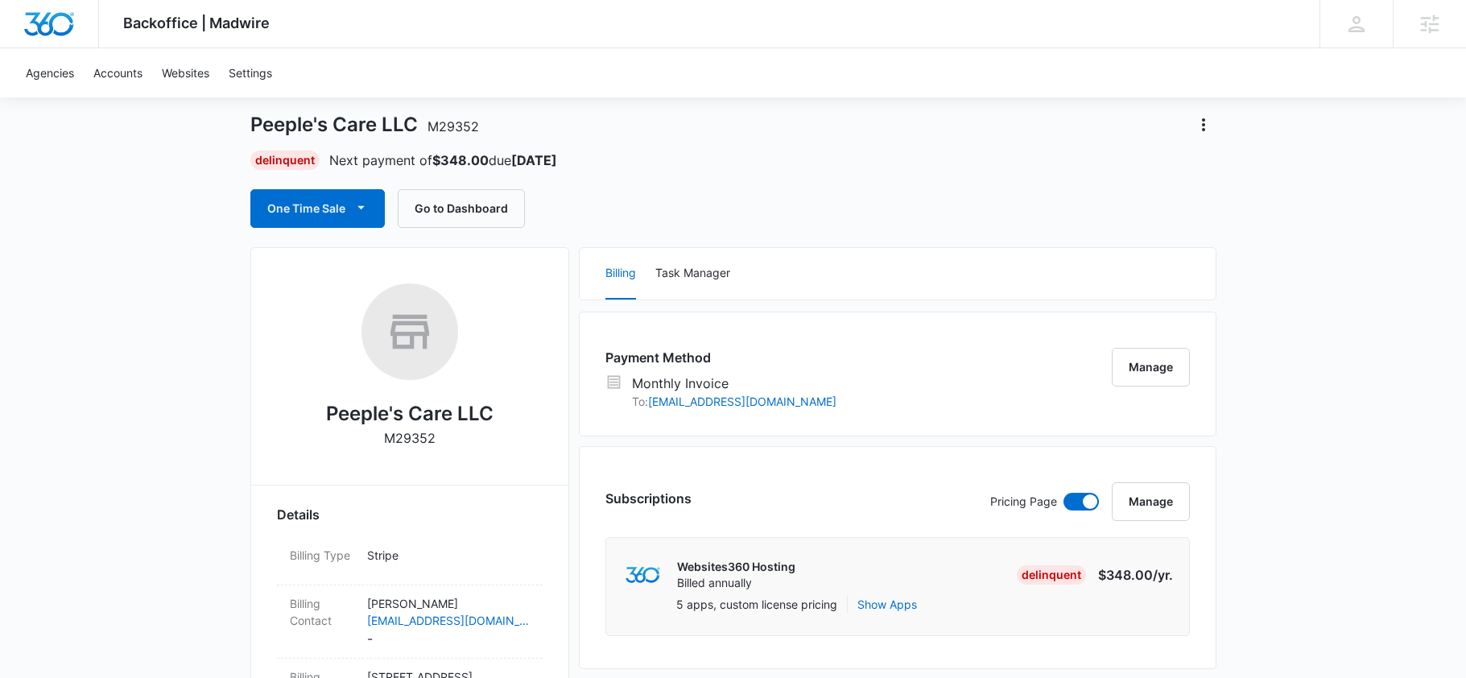
scroll to position [86, 0]
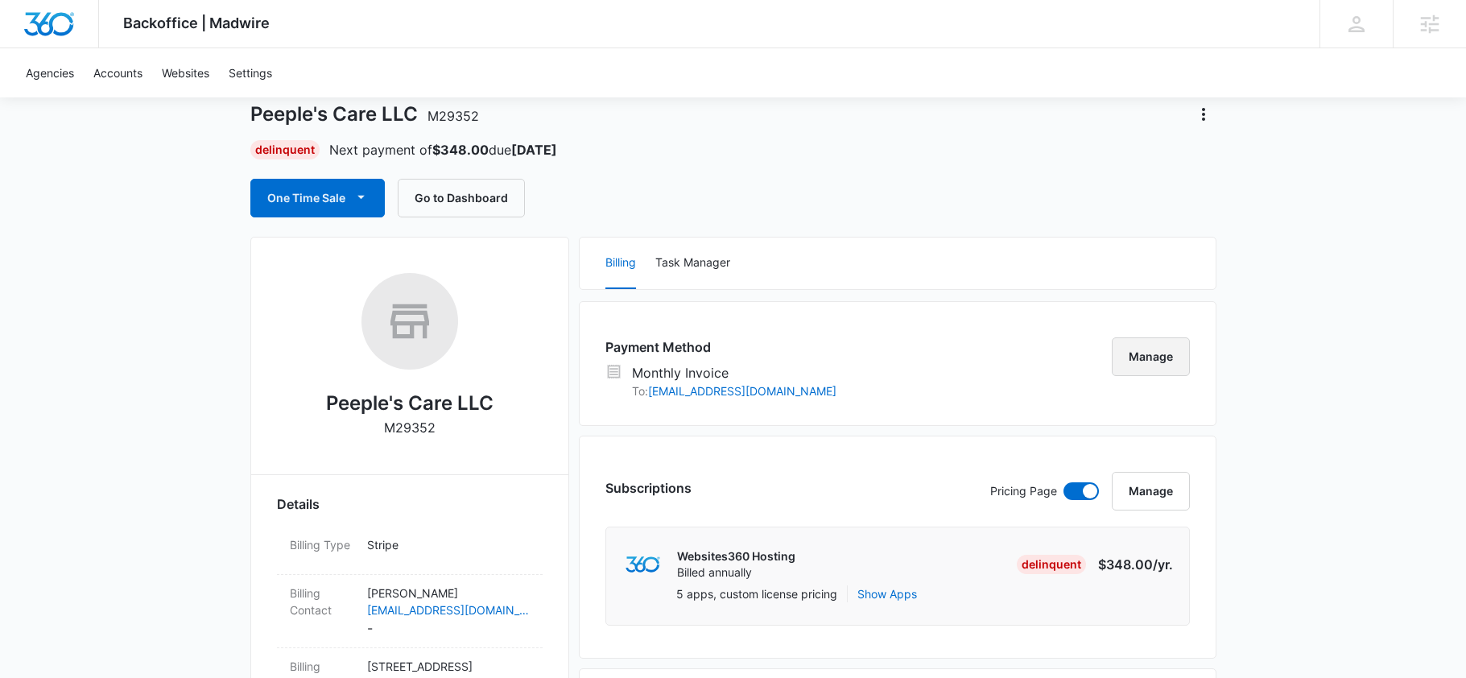
click at [1146, 361] on button "Manage" at bounding box center [1151, 356] width 78 height 39
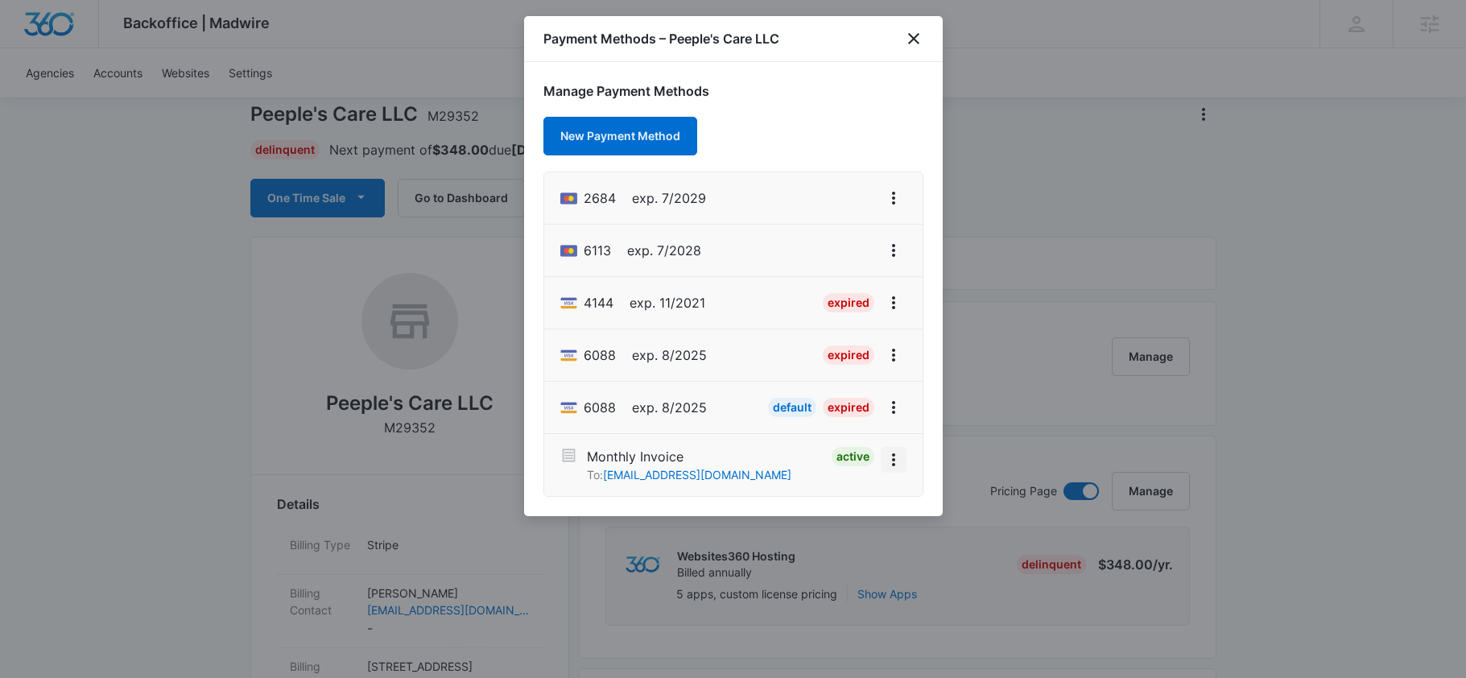
click at [890, 456] on icon "View More" at bounding box center [893, 459] width 19 height 19
click at [888, 465] on icon "View More" at bounding box center [893, 459] width 19 height 19
click at [895, 192] on icon "View More" at bounding box center [893, 197] width 19 height 19
click at [886, 115] on div "Manage Payment Methods New Payment Method 2684 exp. 7/2029 6113 exp. 7/2028 414…" at bounding box center [733, 289] width 419 height 454
click at [910, 30] on icon "close" at bounding box center [913, 38] width 19 height 19
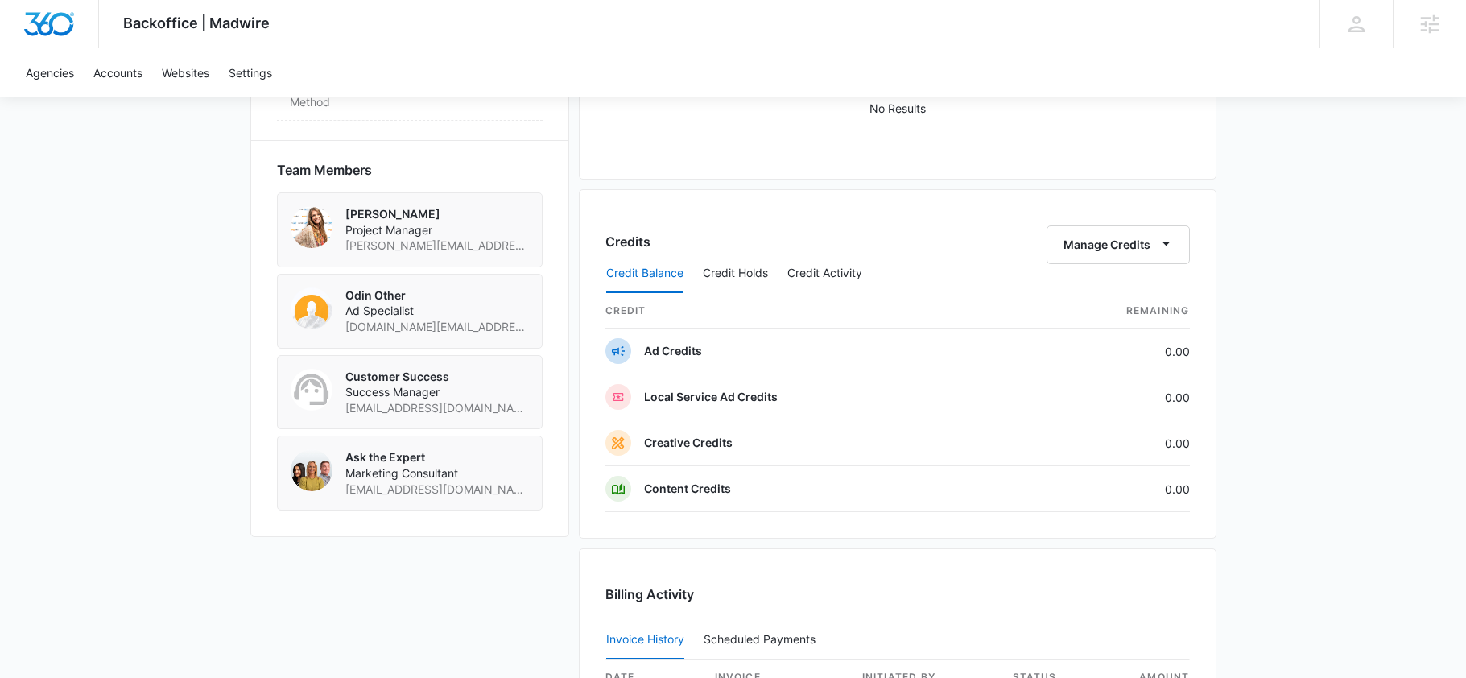
scroll to position [1523, 0]
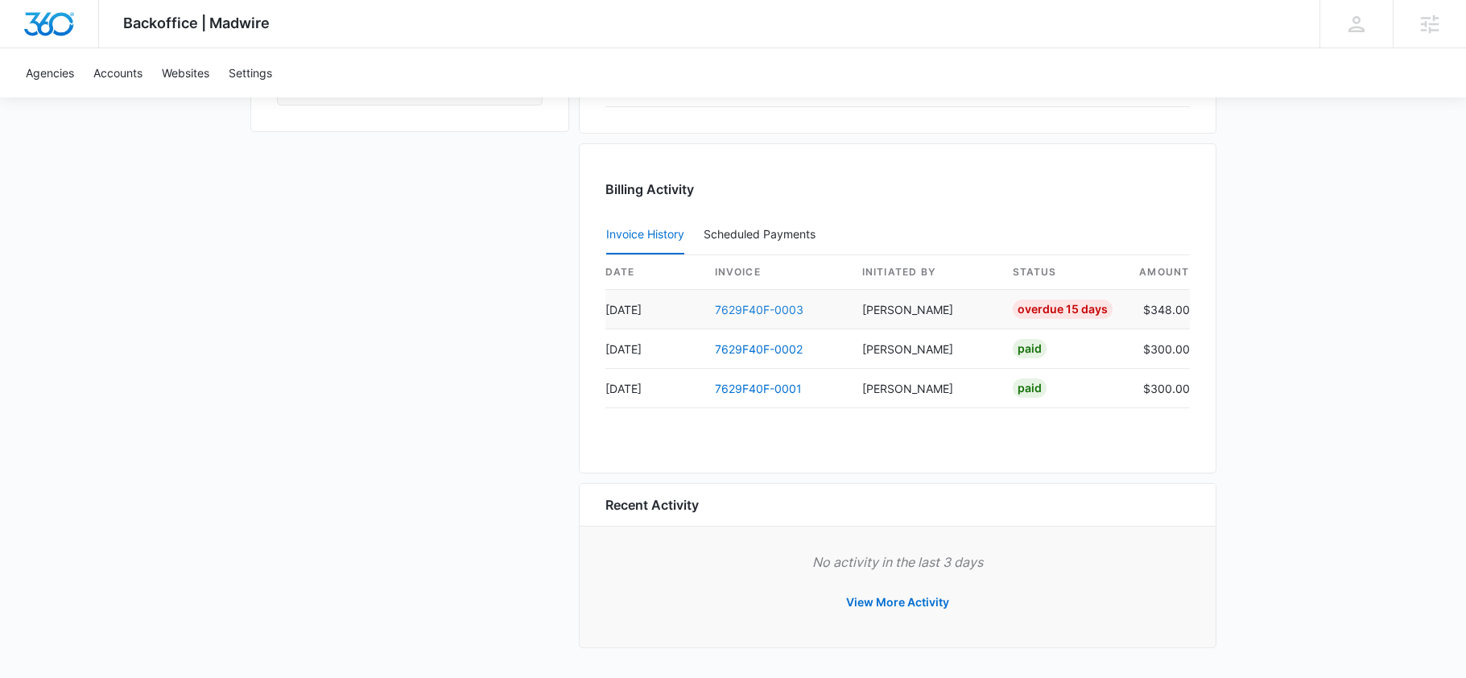
click at [770, 305] on link "7629F40F-0003" at bounding box center [759, 310] width 89 height 14
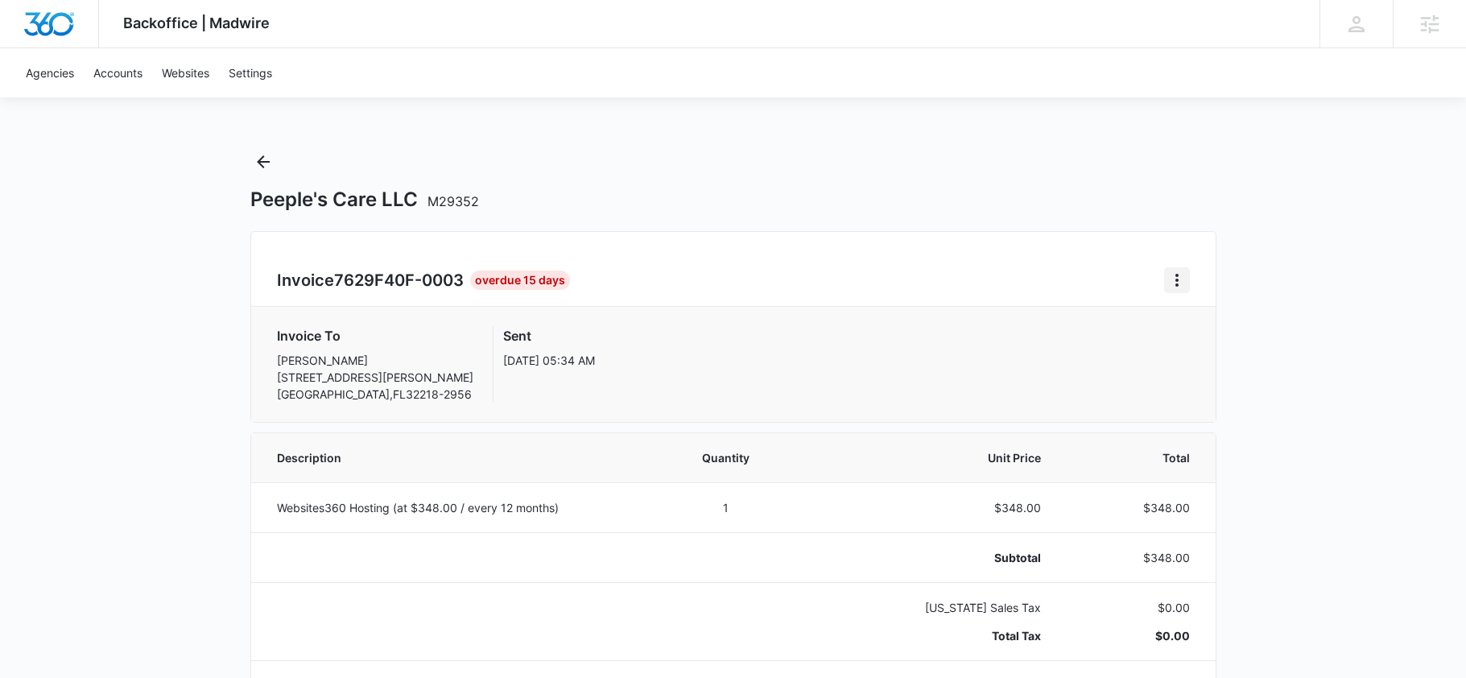
click at [1180, 277] on icon "Home" at bounding box center [1176, 279] width 19 height 19
click at [1192, 346] on div "Resend Invoice" at bounding box center [1230, 349] width 93 height 11
click at [268, 159] on icon "Back" at bounding box center [263, 161] width 19 height 19
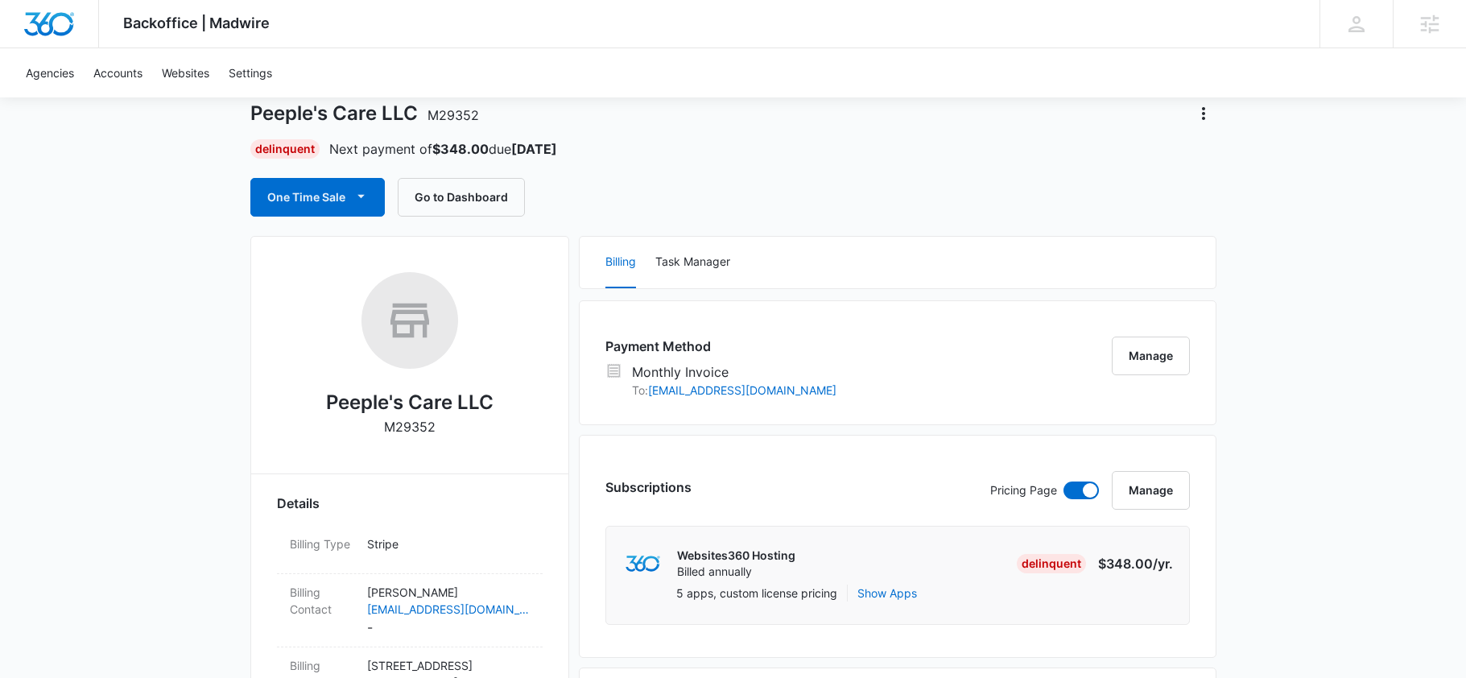
scroll to position [68, 0]
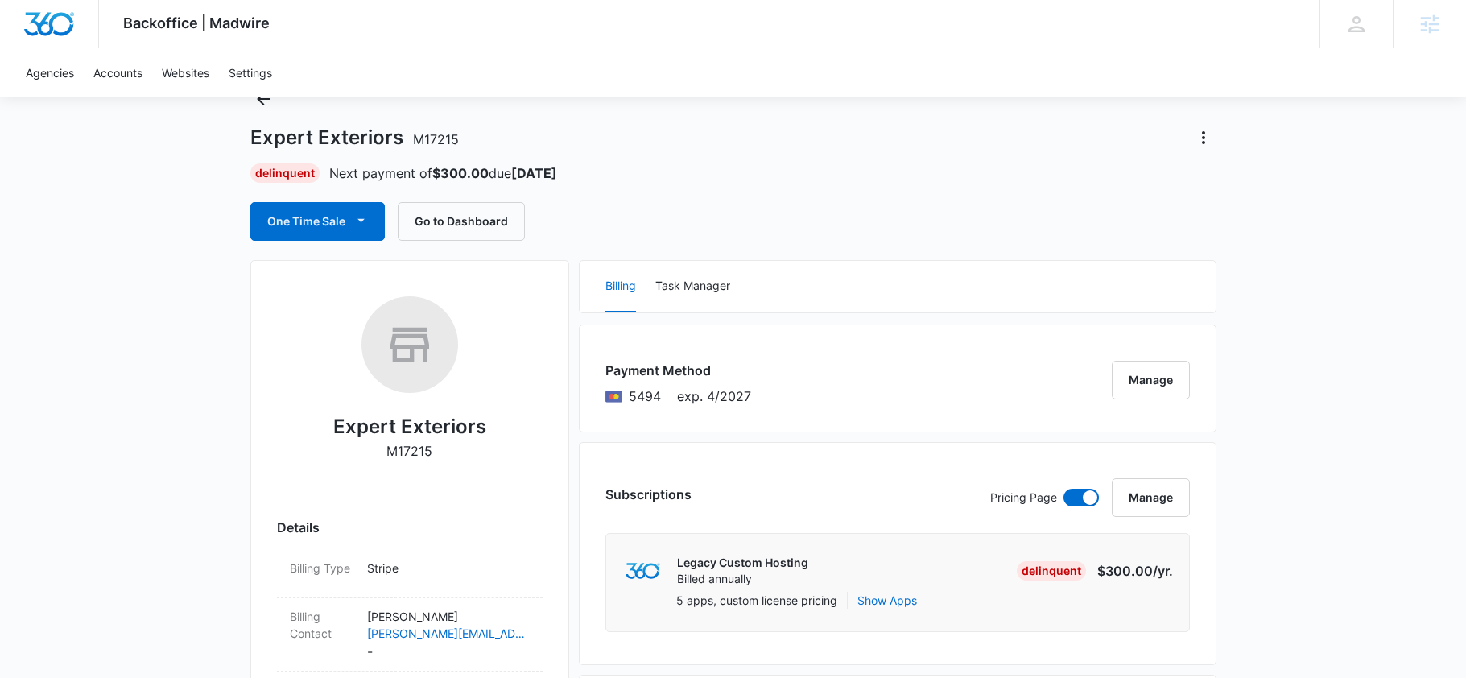
scroll to position [59, 0]
